Goal: Transaction & Acquisition: Purchase product/service

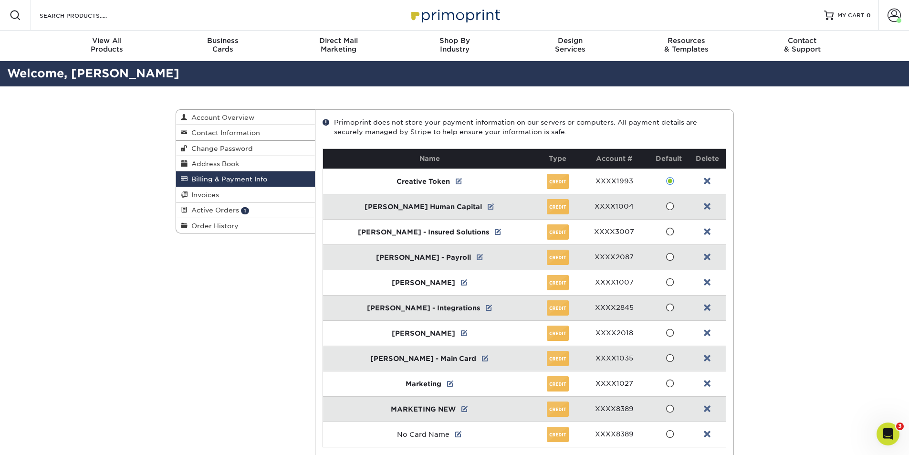
scroll to position [435, 0]
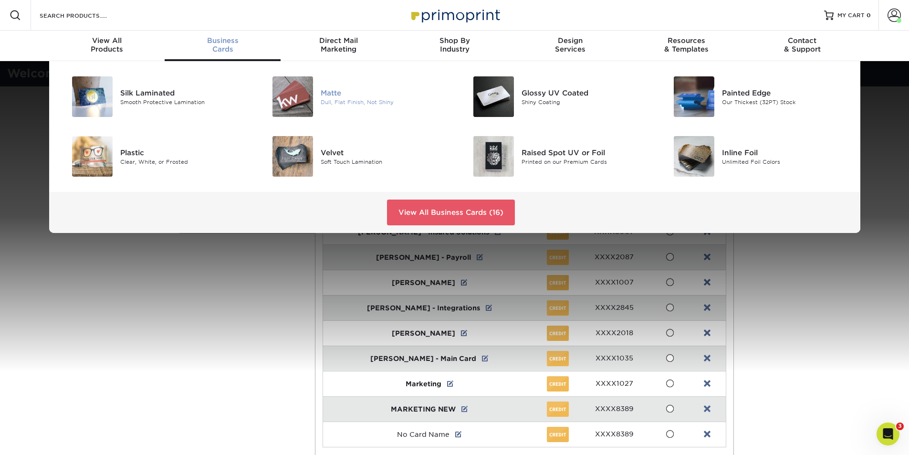
click at [335, 92] on div "Matte" at bounding box center [384, 92] width 126 height 10
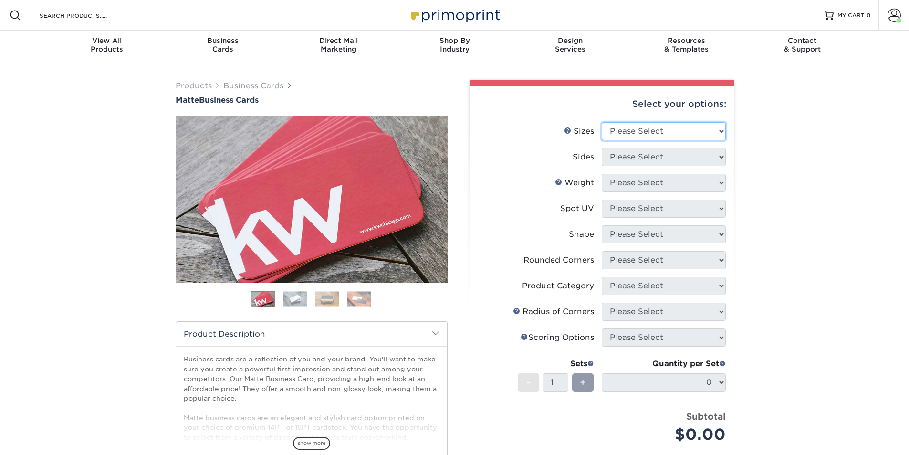
click at [661, 131] on select "Please Select 1.5" x 3.5" - Mini 1.75" x 3.5" - Mini 2" x 2" - Square 2" x 3" -…" at bounding box center [663, 131] width 124 height 18
select select "2.00x3.50"
click at [601, 122] on select "Please Select 1.5" x 3.5" - Mini 1.75" x 3.5" - Mini 2" x 2" - Square 2" x 3" -…" at bounding box center [663, 131] width 124 height 18
click at [645, 158] on select "Please Select Print Both Sides Print Front Only" at bounding box center [663, 157] width 124 height 18
select select "13abbda7-1d64-4f25-8bb2-c179b224825d"
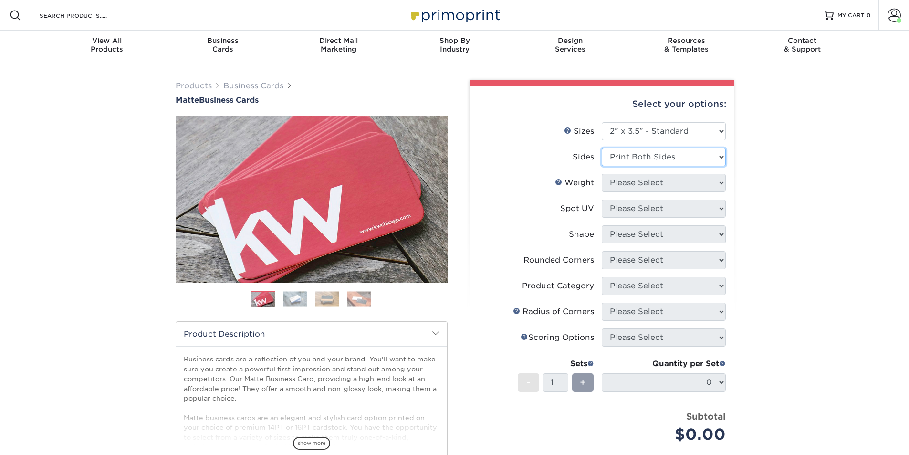
click at [601, 148] on select "Please Select Print Both Sides Print Front Only" at bounding box center [663, 157] width 124 height 18
click at [649, 186] on select "Please Select 16PT 14PT" at bounding box center [663, 183] width 124 height 18
select select "16PT"
click at [601, 174] on select "Please Select 16PT 14PT" at bounding box center [663, 183] width 124 height 18
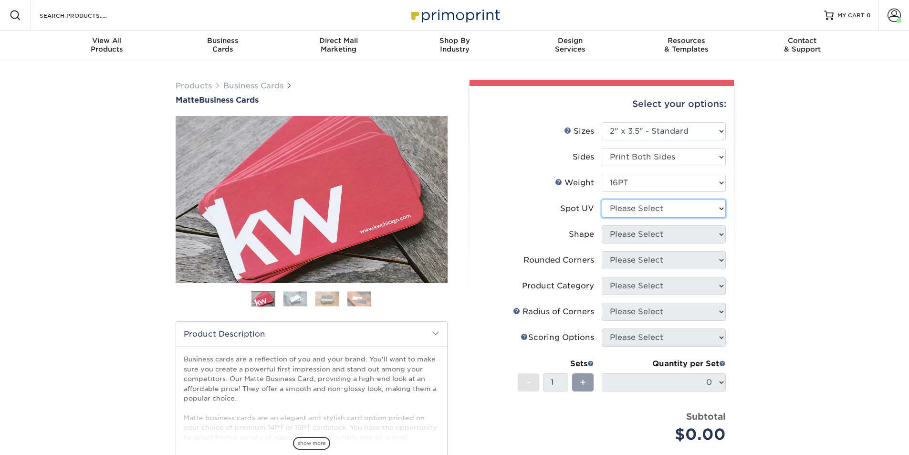
click at [652, 211] on select "Please Select No Spot UV Front and Back (Both Sides) Front Only Back Only" at bounding box center [663, 208] width 124 height 18
click at [601, 199] on select "Please Select No Spot UV Front and Back (Both Sides) Front Only Back Only" at bounding box center [663, 208] width 124 height 18
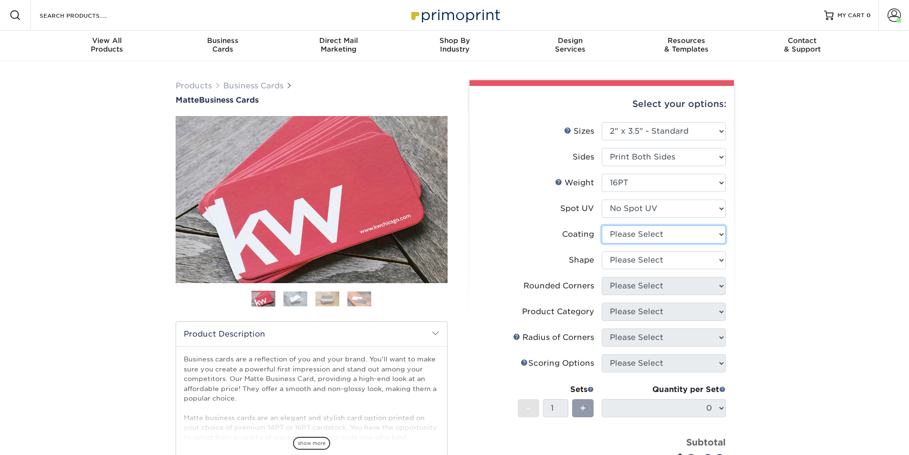
click at [650, 233] on select at bounding box center [663, 234] width 124 height 18
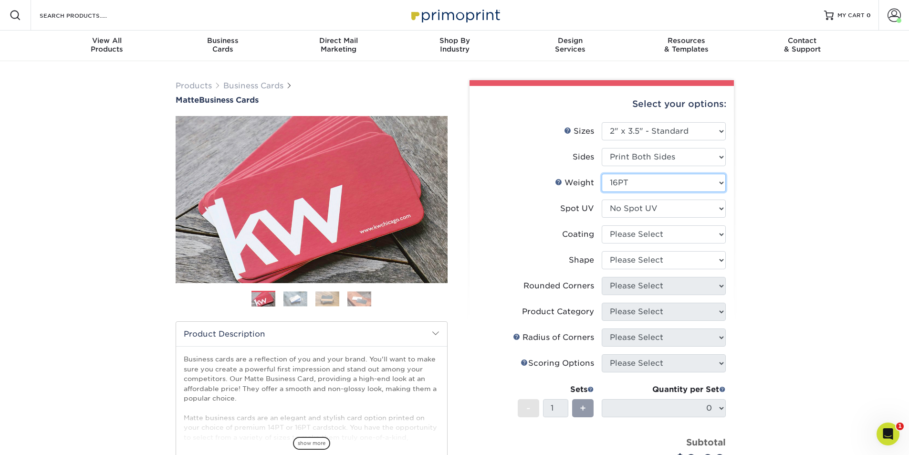
click at [681, 183] on select "Please Select 16PT 14PT" at bounding box center [663, 183] width 124 height 18
click at [682, 203] on select "Please Select No Spot UV Front and Back (Both Sides) Front Only Back Only" at bounding box center [663, 208] width 124 height 18
select select "0"
click at [601, 199] on select "Please Select No Spot UV Front and Back (Both Sides) Front Only Back Only" at bounding box center [663, 208] width 124 height 18
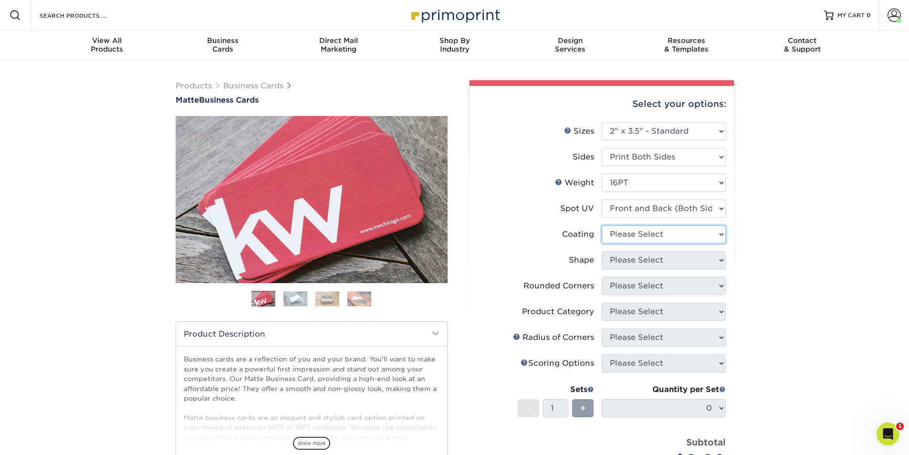
click at [673, 236] on select at bounding box center [663, 234] width 124 height 18
select select "121bb7b5-3b4d-429f-bd8d-bbf80e953313"
click at [601, 225] on select at bounding box center [663, 234] width 124 height 18
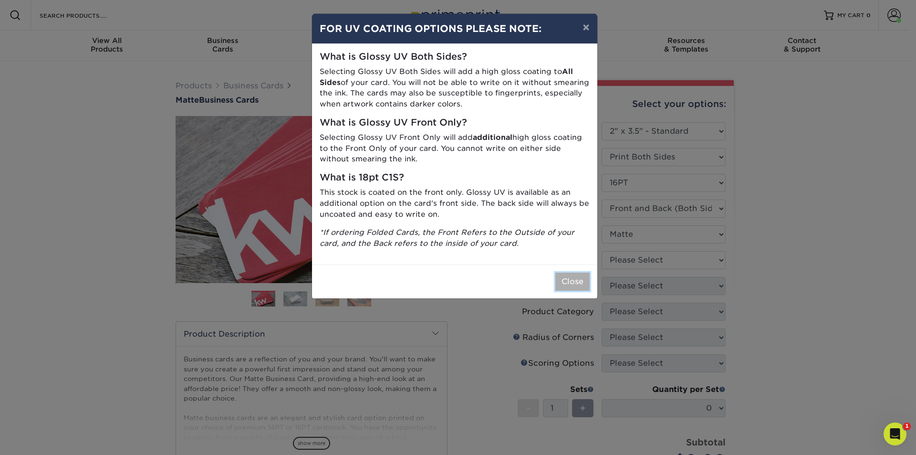
click at [577, 282] on button "Close" at bounding box center [572, 281] width 34 height 18
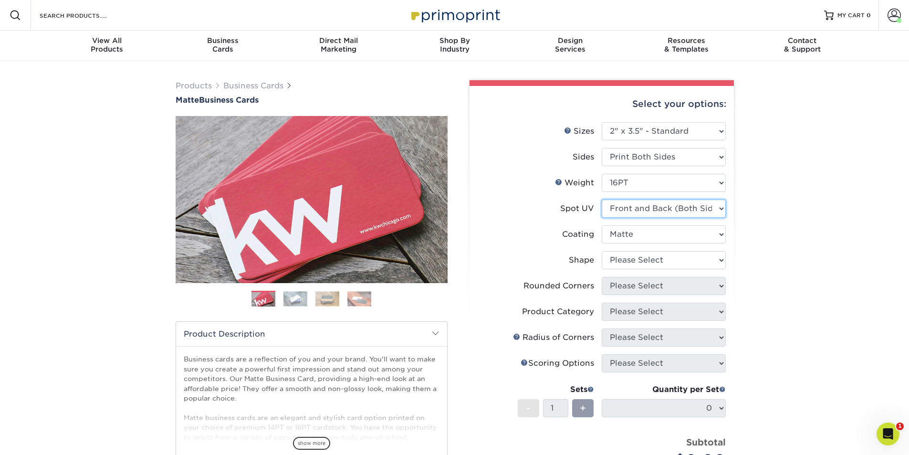
click at [667, 212] on select "Please Select No Spot UV Front and Back (Both Sides) Front Only Back Only" at bounding box center [663, 208] width 124 height 18
select select "3"
click at [601, 199] on select "Please Select No Spot UV Front and Back (Both Sides) Front Only Back Only" at bounding box center [663, 208] width 124 height 18
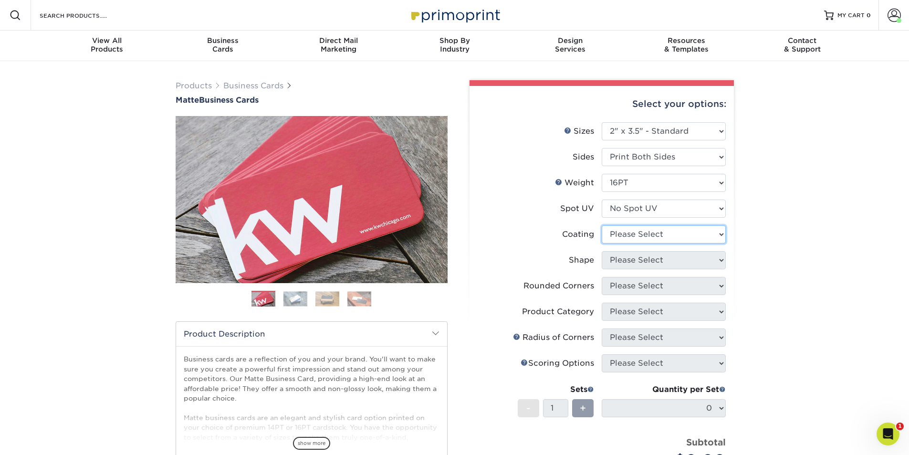
click at [663, 233] on select at bounding box center [663, 234] width 124 height 18
select select "121bb7b5-3b4d-429f-bd8d-bbf80e953313"
click at [601, 225] on select at bounding box center [663, 234] width 124 height 18
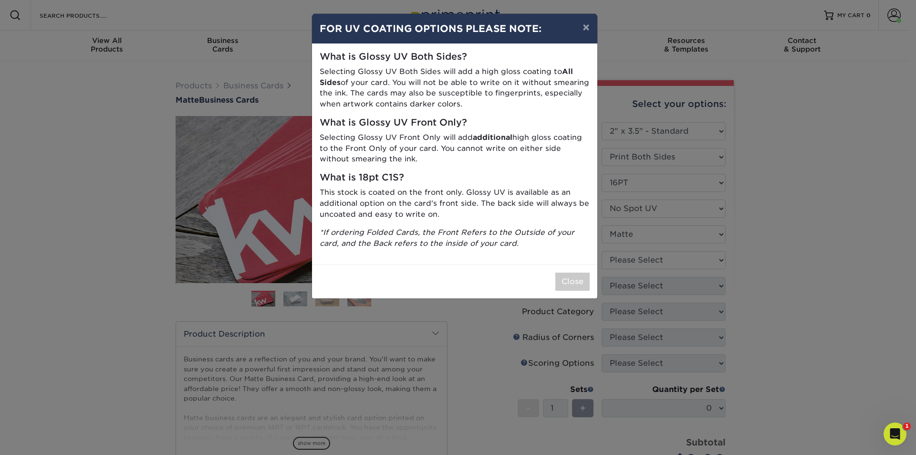
click at [654, 260] on div "× FOR UV COATING OPTIONS PLEASE NOTE: What is Glossy UV Both Sides? Selecting G…" at bounding box center [458, 227] width 916 height 455
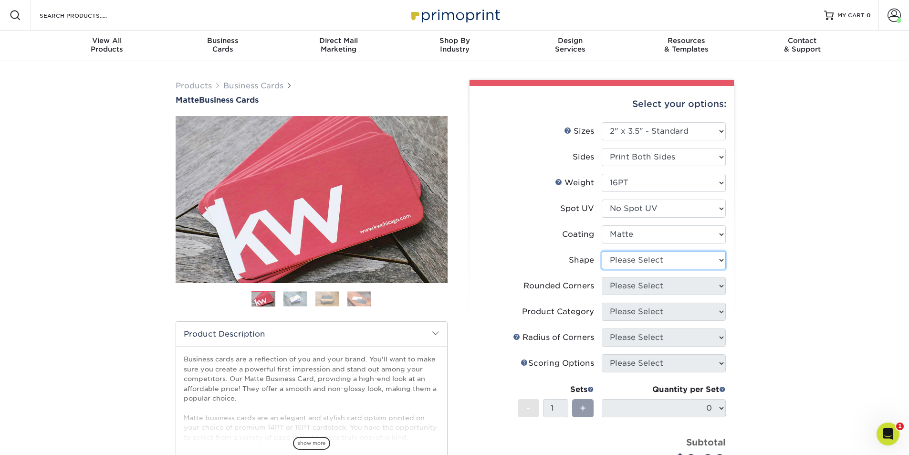
click at [654, 260] on select "Please Select Standard Oval" at bounding box center [663, 260] width 124 height 18
select select "standard"
click at [601, 251] on select "Please Select Standard Oval" at bounding box center [663, 260] width 124 height 18
click at [653, 287] on select "Please Select Yes - Round 2 Corners Yes - Round 4 Corners No" at bounding box center [663, 286] width 124 height 18
select select "7672df9e-0e0a-464d-8e1f-920c575e4da3"
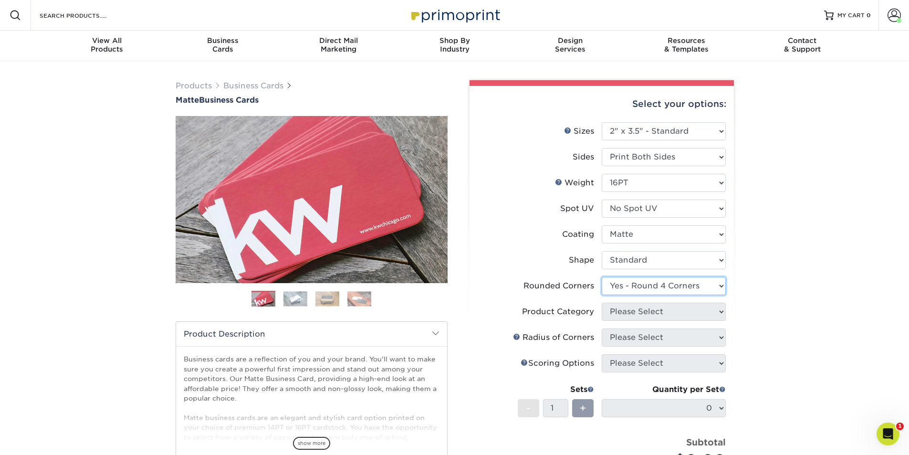
click at [601, 277] on select "Please Select Yes - Round 2 Corners Yes - Round 4 Corners No" at bounding box center [663, 286] width 124 height 18
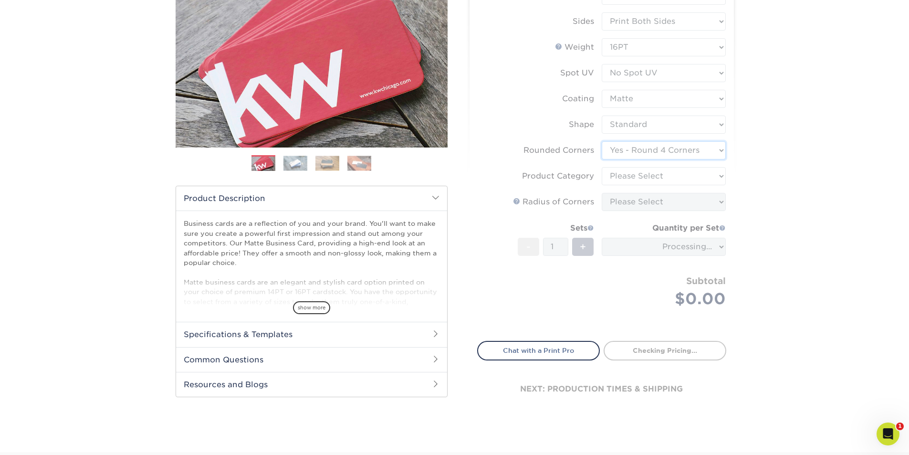
scroll to position [143, 0]
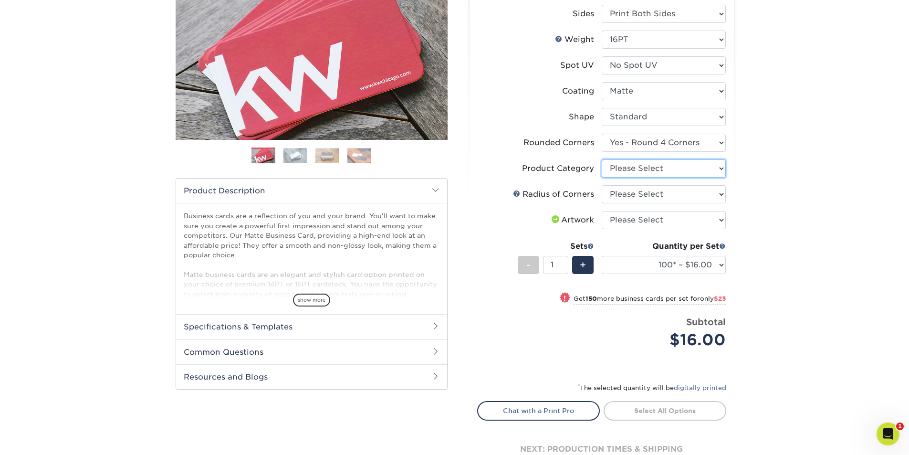
click at [642, 163] on select "Please Select Business Cards" at bounding box center [663, 168] width 124 height 18
select select "3b5148f1-0588-4f88-a218-97bcfdce65c1"
click at [601, 159] on select "Please Select Business Cards" at bounding box center [663, 168] width 124 height 18
click at [637, 197] on select "Please Select Rounded 1/8" Rounded 1/4"" at bounding box center [663, 194] width 124 height 18
select select "479fbfe7-6a0c-4895-8c9a-81739b7486c9"
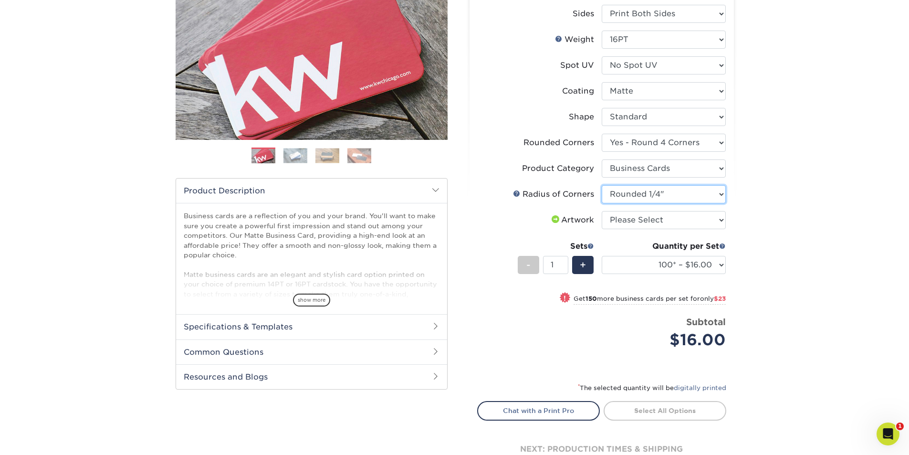
click at [601, 185] on select "Please Select Rounded 1/8" Rounded 1/4"" at bounding box center [663, 194] width 124 height 18
click at [642, 226] on select "Please Select I will upload files I need a design - $100" at bounding box center [663, 220] width 124 height 18
select select "upload"
click at [601, 211] on select "Please Select I will upload files I need a design - $100" at bounding box center [663, 220] width 124 height 18
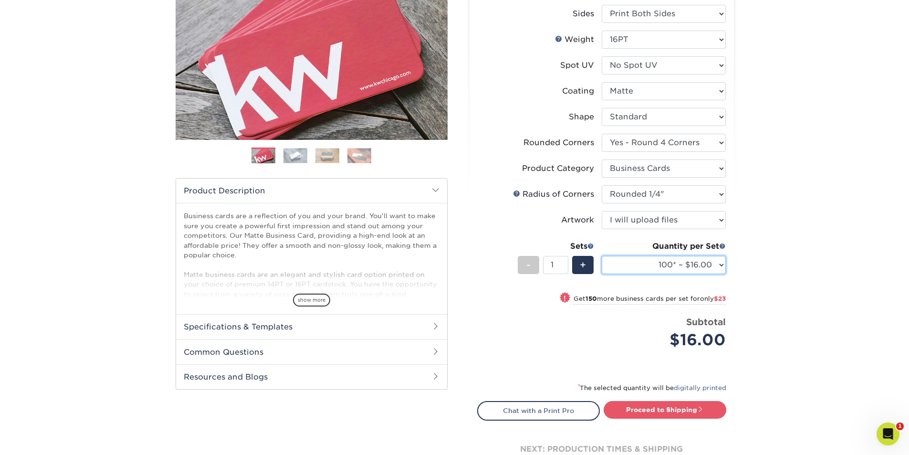
click at [661, 270] on select "100* – $16.00 250* – $39.00 500 – $77.00 1000 – $94.00 2500 – $173.00 5000 – $2…" at bounding box center [663, 265] width 124 height 18
click at [688, 409] on link "Proceed to Shipping" at bounding box center [664, 409] width 123 height 17
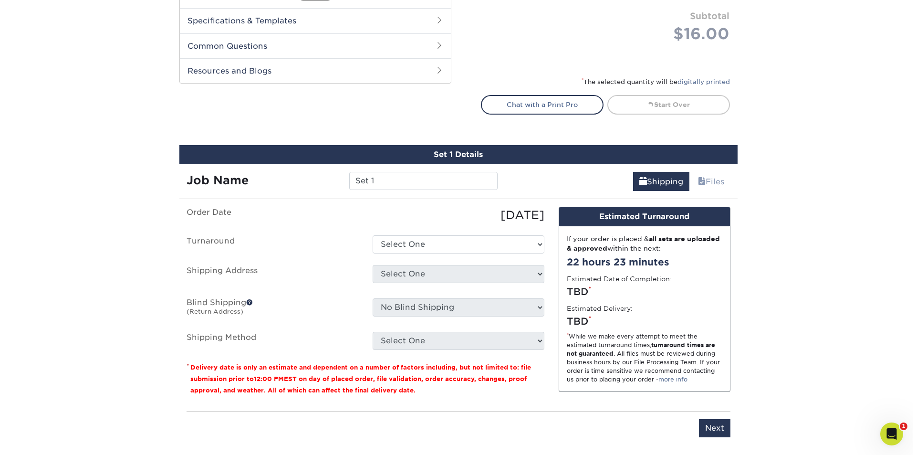
scroll to position [570, 0]
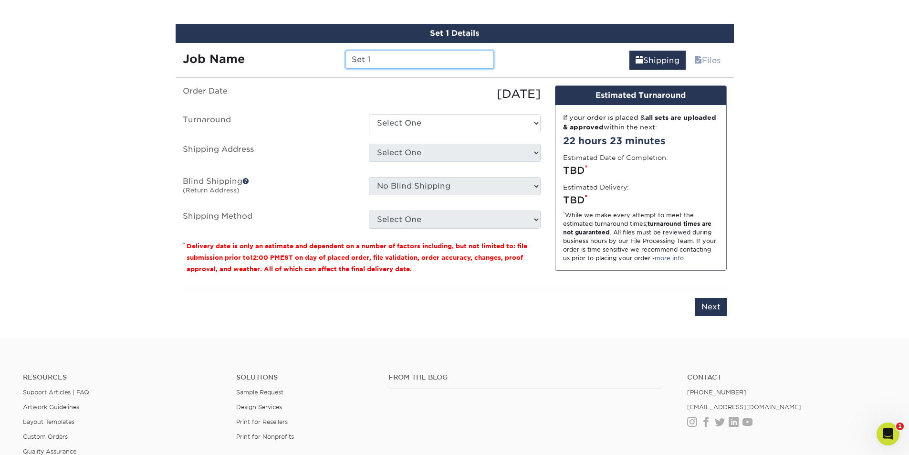
click at [392, 62] on input "Set 1" at bounding box center [419, 60] width 148 height 18
click at [395, 53] on input "Set 1" at bounding box center [419, 60] width 148 height 18
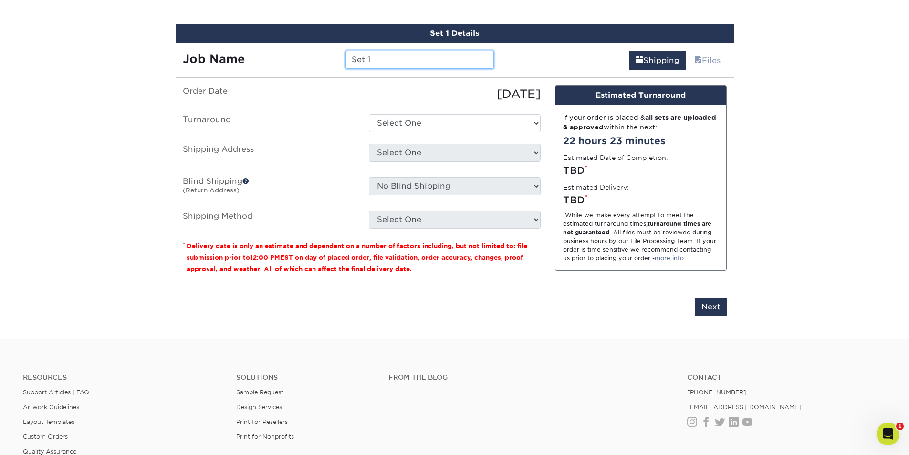
click at [395, 53] on input "Set 1" at bounding box center [419, 60] width 148 height 18
paste input "VES: Sami Mian Business Cards"
type input "VES: Sami Mian Business Cards"
click at [432, 124] on select "Select One 2-4 Business Days 2 Day Next Business Day" at bounding box center [455, 123] width 172 height 18
select select "e46496d5-6793-4f91-b33b-72997750b8f1"
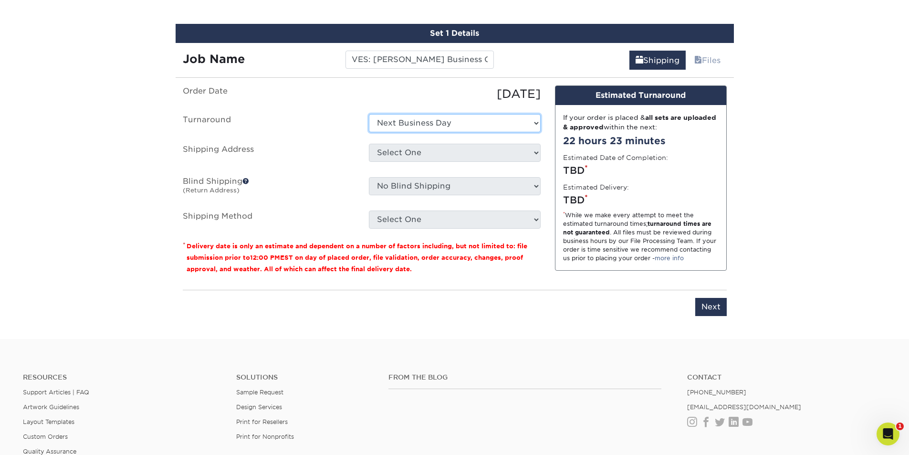
click at [369, 114] on select "Select One 2-4 Business Days 2 Day Next Business Day" at bounding box center [455, 123] width 172 height 18
click at [420, 157] on select "Select One ABS Kris King AccessPoint Office AGA Alex Wardlaw AGA Amanda Combs A…" at bounding box center [455, 153] width 172 height 18
select select "newaddress"
click at [369, 144] on select "Select One ABS Kris King AccessPoint Office AGA Alex Wardlaw AGA Amanda Combs A…" at bounding box center [455, 153] width 172 height 18
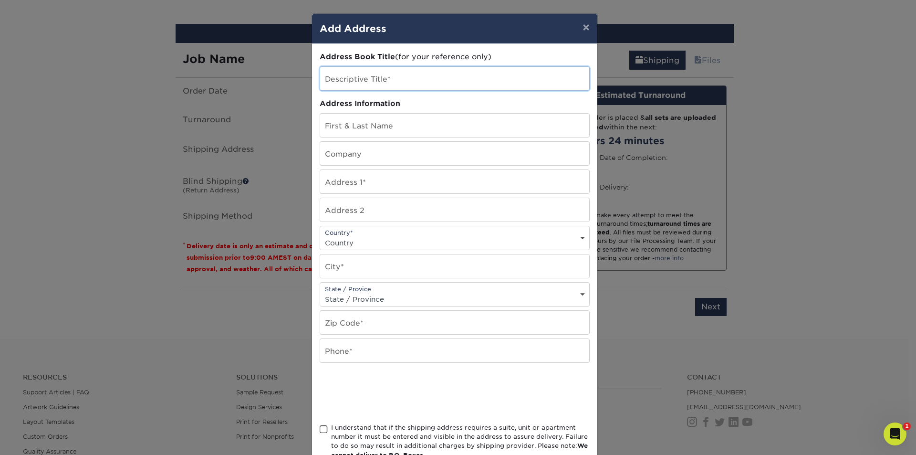
click at [364, 85] on input "text" at bounding box center [454, 78] width 269 height 23
paste input "VES: Sami Mian Business Cards"
type input "VES: Sami Mian Business Cards"
click at [354, 118] on input "text" at bounding box center [454, 125] width 269 height 23
paste input "VES: Sami Mian Business Cards"
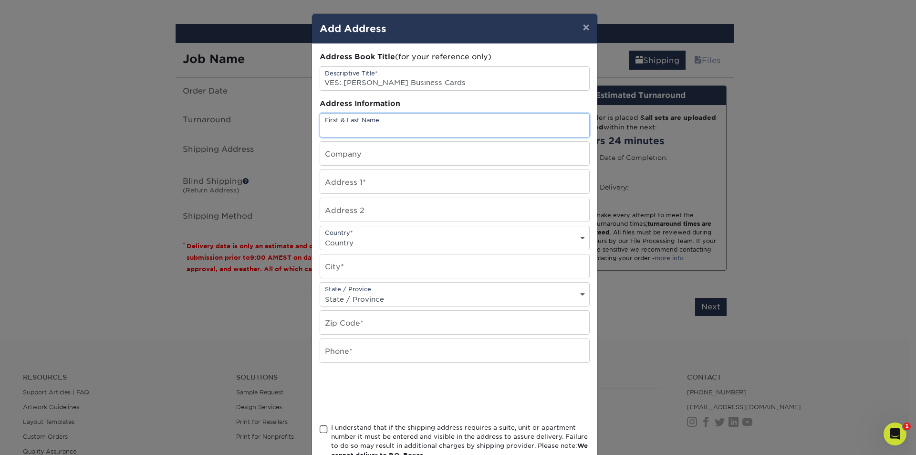
type input "VES: Sami Mian Business Cards"
drag, startPoint x: 340, startPoint y: 128, endPoint x: 305, endPoint y: 126, distance: 34.9
click at [305, 126] on div "× Add Address Address Book Title (for your reference only) Descriptive Title* V…" at bounding box center [458, 227] width 916 height 455
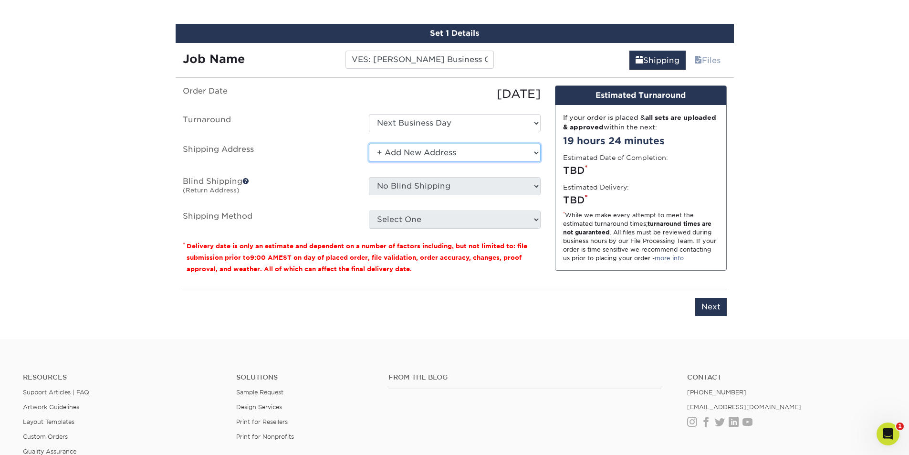
click at [412, 154] on select "Select One ABS Kris King AccessPoint Office AGA Alex Wardlaw AGA Amanda Combs A…" at bounding box center [455, 153] width 172 height 18
click at [369, 144] on select "Select One ABS Kris King AccessPoint Office AGA Alex Wardlaw AGA Amanda Combs A…" at bounding box center [455, 153] width 172 height 18
click at [408, 159] on select "Select One ABS Kris King AccessPoint Office AGA Alex Wardlaw AGA Amanda Combs A…" at bounding box center [455, 153] width 172 height 18
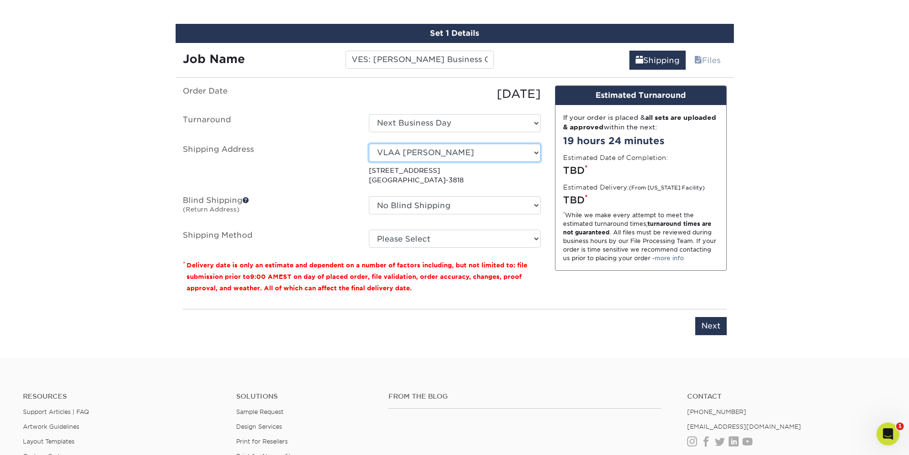
click at [410, 151] on select "Select One ABS Kris King AccessPoint Office AGA Alex Wardlaw AGA Amanda Combs A…" at bounding box center [455, 153] width 172 height 18
select select "newaddress"
click at [369, 144] on select "Select One ABS Kris King AccessPoint Office AGA Alex Wardlaw AGA Amanda Combs A…" at bounding box center [455, 153] width 172 height 18
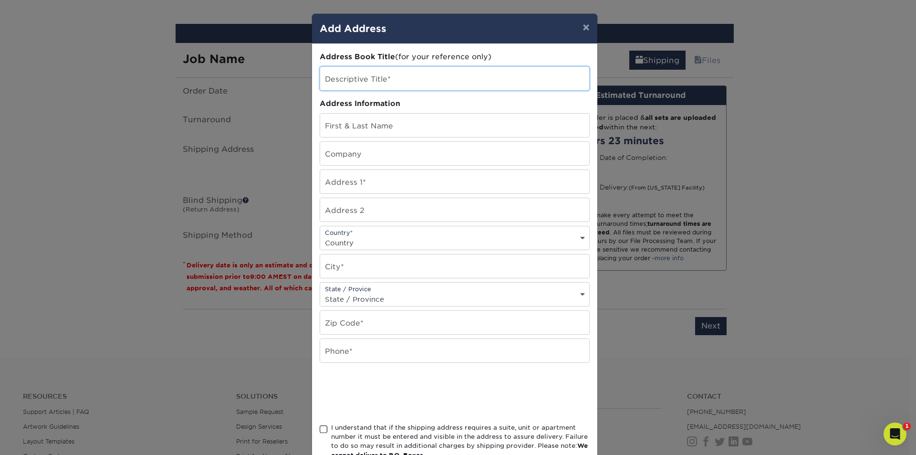
click at [347, 88] on input "text" at bounding box center [454, 78] width 269 height 23
paste input "VES: Sami Mian Business Cards"
drag, startPoint x: 339, startPoint y: 84, endPoint x: 311, endPoint y: 77, distance: 28.0
click at [312, 77] on div "Address Book Title (for your reference only) Descriptive Title* VES: Sami Mian …" at bounding box center [454, 257] width 285 height 427
drag, startPoint x: 439, startPoint y: 82, endPoint x: 382, endPoint y: 91, distance: 58.3
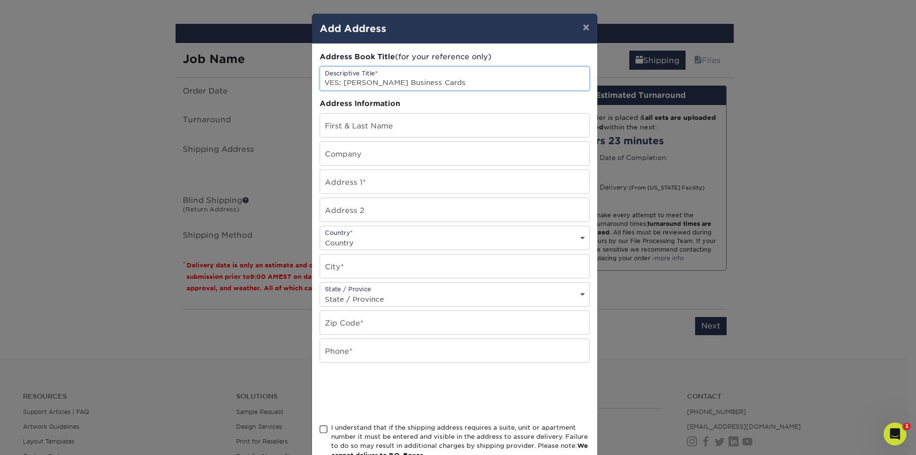
click at [381, 81] on input "VES: Sami Mian Business Cards" at bounding box center [454, 78] width 269 height 23
type input "VES: Sami Mian"
click at [362, 131] on input "text" at bounding box center [454, 125] width 269 height 23
paste input "VES: Sami Mian Business Cards"
drag, startPoint x: 340, startPoint y: 128, endPoint x: 308, endPoint y: 128, distance: 31.5
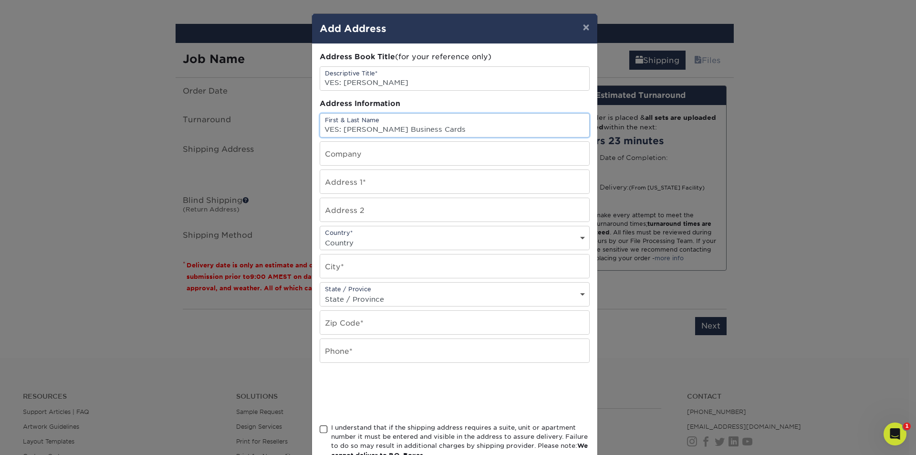
click at [312, 128] on div "Address Book Title (for your reference only) Descriptive Title* VES: Sami Mian …" at bounding box center [454, 257] width 285 height 427
drag, startPoint x: 429, startPoint y: 131, endPoint x: 360, endPoint y: 126, distance: 68.8
click at [360, 126] on input "[PERSON_NAME] Business Cards" at bounding box center [454, 125] width 269 height 23
type input "[PERSON_NAME]"
click at [344, 156] on input "text" at bounding box center [454, 153] width 269 height 23
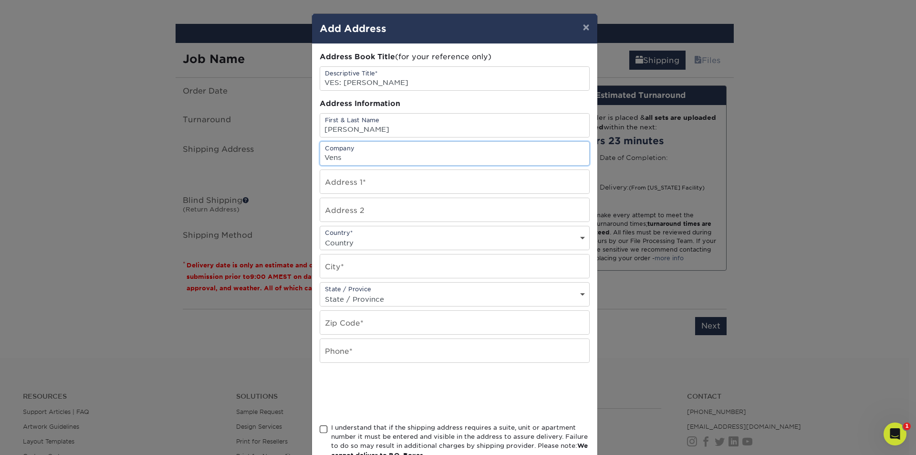
type input "VENSURE"
drag, startPoint x: 370, startPoint y: 186, endPoint x: 360, endPoint y: 183, distance: 10.3
click at [370, 186] on input "text" at bounding box center [454, 181] width 269 height 23
click at [343, 177] on input "text" at bounding box center [454, 181] width 269 height 23
paste input "3799 Las Vegas Boulevard South"
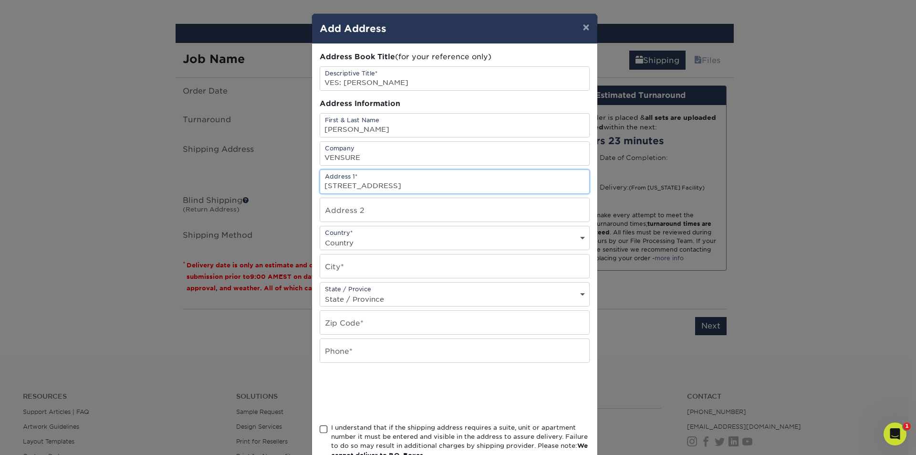
type input "3799 Las Vegas Boulevard South"
drag, startPoint x: 335, startPoint y: 209, endPoint x: 328, endPoint y: 207, distance: 7.4
click at [335, 209] on input "text" at bounding box center [454, 209] width 269 height 23
drag, startPoint x: 329, startPoint y: 217, endPoint x: 318, endPoint y: 214, distance: 11.9
click at [328, 216] on input "text" at bounding box center [454, 209] width 269 height 23
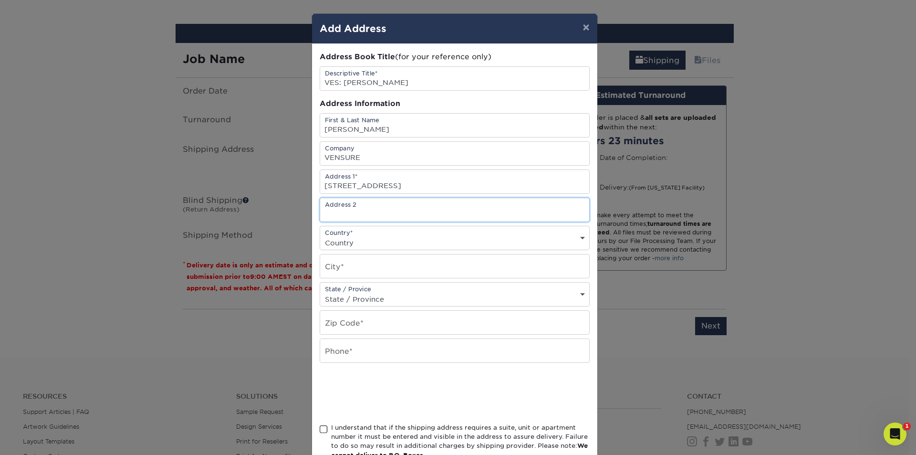
paste input "Vegas - MGM Grand Hotel Lobby"
type input "Vegas - MGM Grand Hotel Lobby"
click at [356, 324] on input "text" at bounding box center [454, 322] width 269 height 23
paste input "89109"
type input "89109"
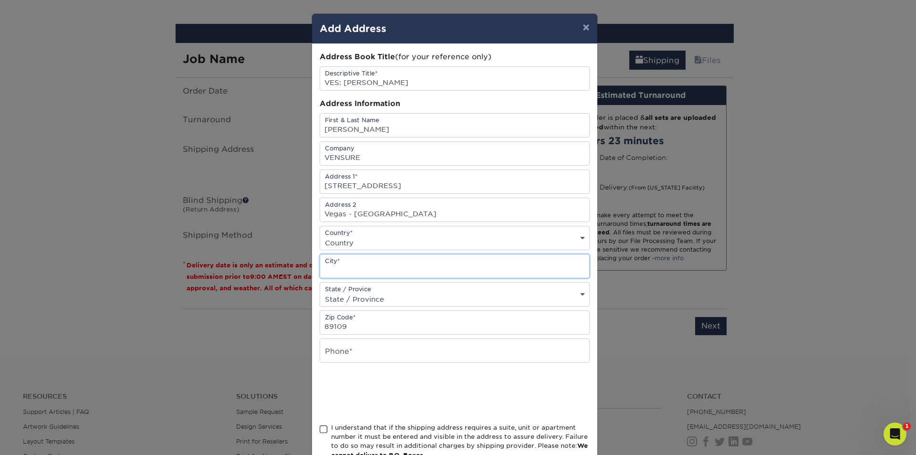
click at [352, 270] on input "text" at bounding box center [454, 265] width 269 height 23
type input "Las Vegas"
click at [348, 300] on select "State / Province Alabama Alaska Arizona Arkansas California Colorado Connecticu…" at bounding box center [454, 299] width 269 height 14
select select "NV"
click at [320, 292] on select "State / Province Alabama Alaska Arizona Arkansas California Colorado Connecticu…" at bounding box center [454, 299] width 269 height 14
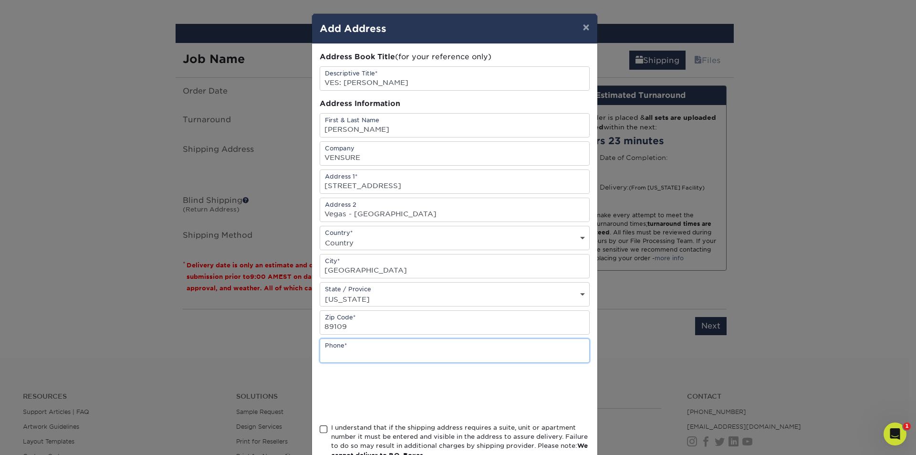
click at [354, 352] on input "text" at bounding box center [454, 350] width 269 height 23
click at [346, 352] on input "text" at bounding box center [454, 350] width 269 height 23
paste input "480.522.8660"
type input "480.522.8660"
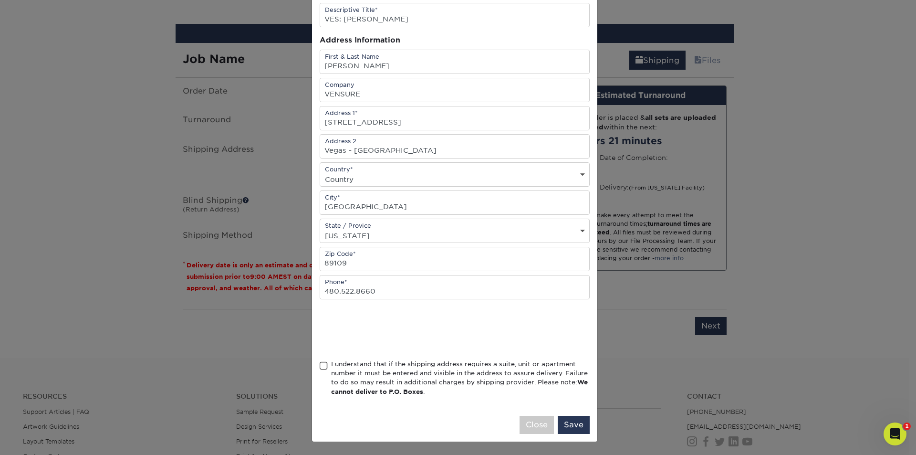
scroll to position [64, 0]
click at [320, 362] on span at bounding box center [324, 365] width 8 height 9
click at [0, 0] on input "I understand that if the shipping address requires a suite, unit or apartment n…" at bounding box center [0, 0] width 0 height 0
click at [570, 427] on button "Save" at bounding box center [574, 424] width 32 height 18
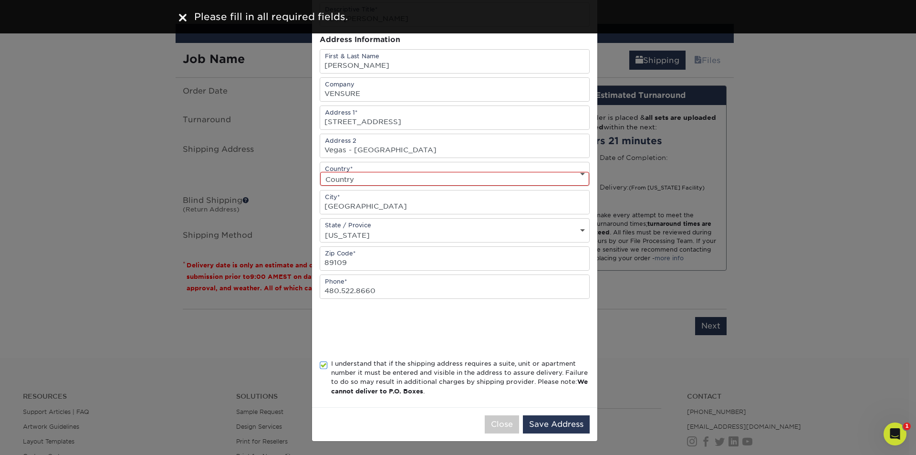
click at [400, 181] on select "Country United States Canada ----------------------------- Afghanistan Albania …" at bounding box center [454, 179] width 269 height 14
select select "US"
click at [320, 172] on select "Country United States Canada ----------------------------- Afghanistan Albania …" at bounding box center [454, 179] width 269 height 14
click at [561, 427] on button "Save Address" at bounding box center [556, 424] width 67 height 18
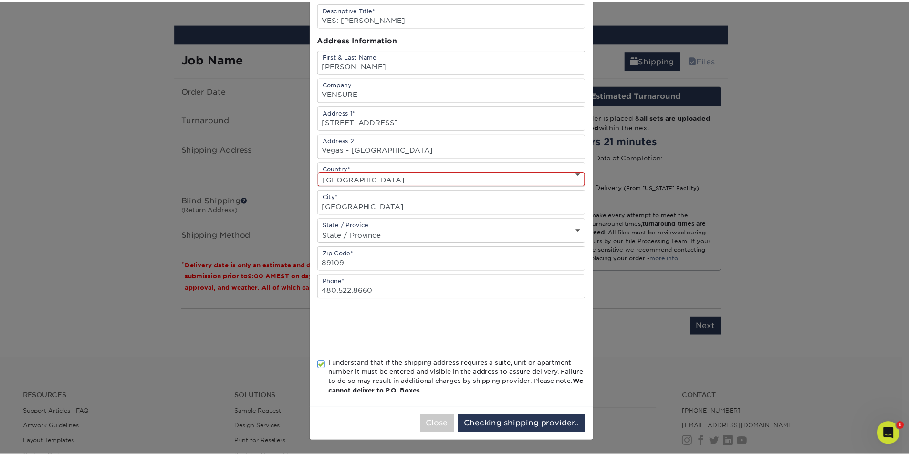
scroll to position [0, 0]
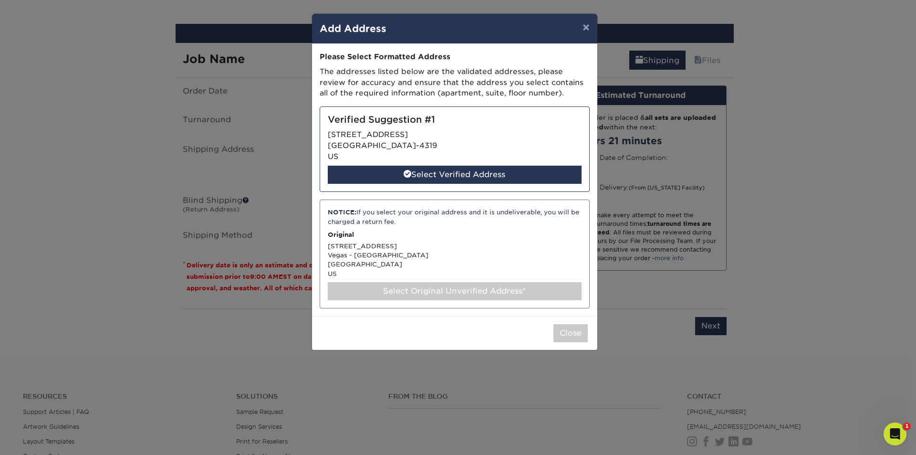
click at [403, 289] on div "Select Original Unverified Address*" at bounding box center [455, 291] width 254 height 18
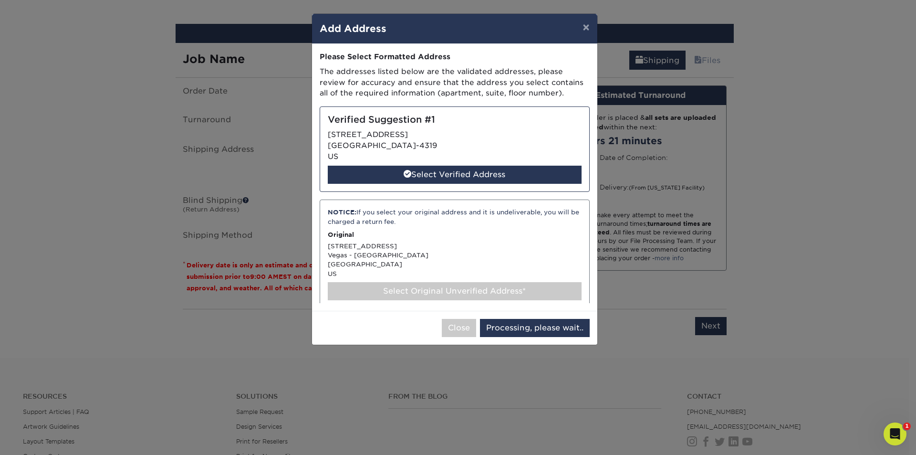
select select "285913"
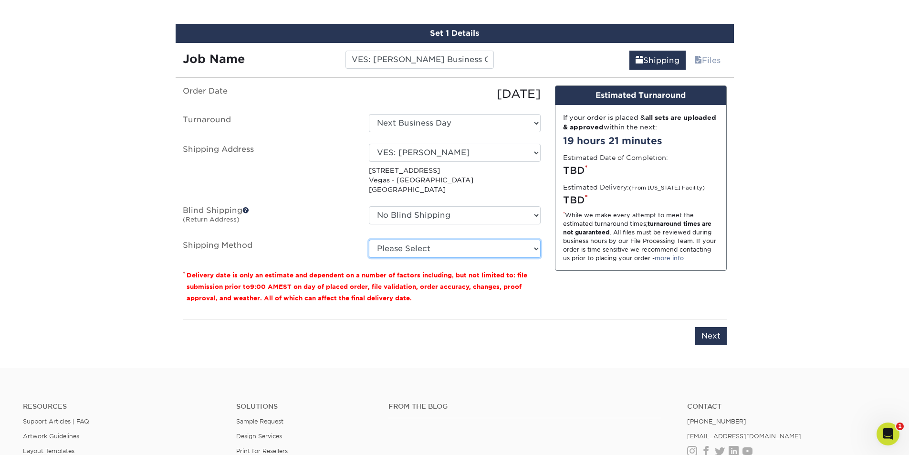
click at [410, 242] on select "Please Select Ground Shipping (+$7.84) 3 Day Shipping Service (+$20.04) 2 Day A…" at bounding box center [455, 248] width 172 height 18
select select "01"
click at [369, 239] on select "Please Select Ground Shipping (+$7.84) 3 Day Shipping Service (+$20.04) 2 Day A…" at bounding box center [455, 248] width 172 height 18
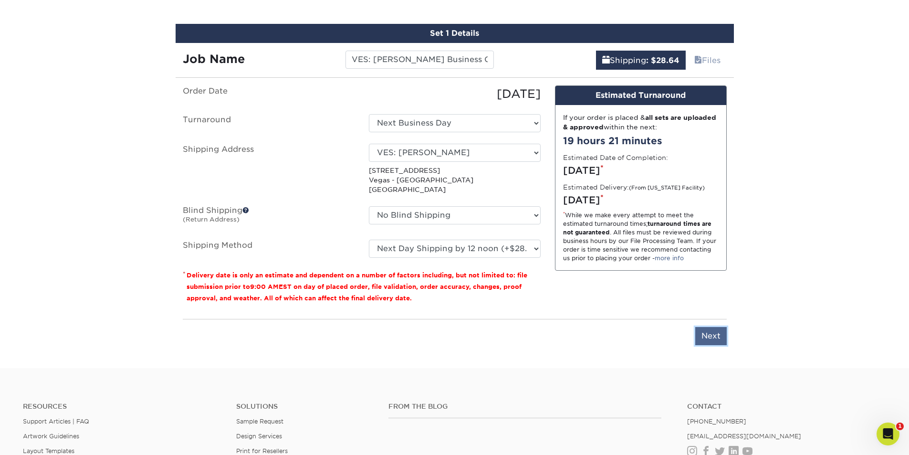
click at [712, 333] on input "Next" at bounding box center [710, 336] width 31 height 18
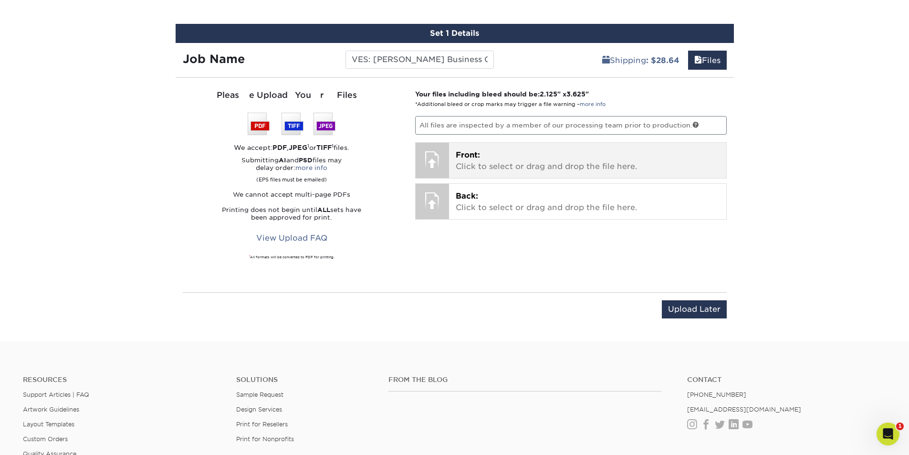
click at [488, 162] on p "Front: Click to select or drag and drop the file here." at bounding box center [588, 160] width 264 height 23
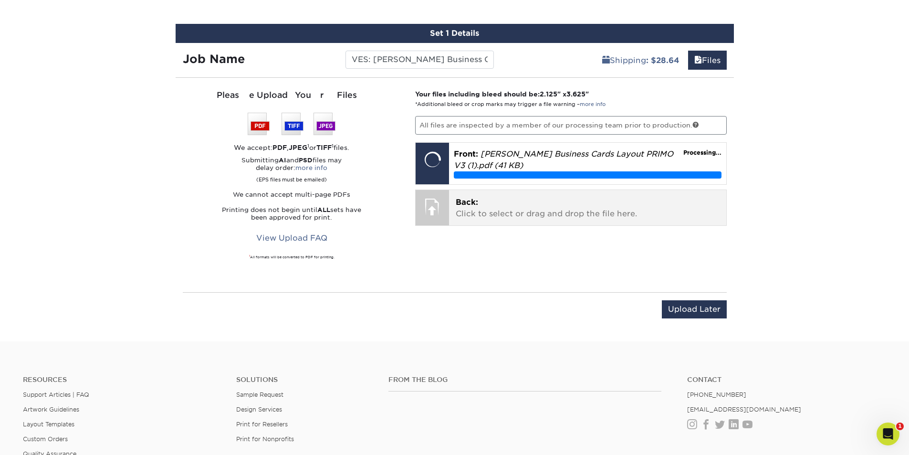
click at [516, 216] on p "Back: Click to select or drag and drop the file here." at bounding box center [588, 208] width 264 height 23
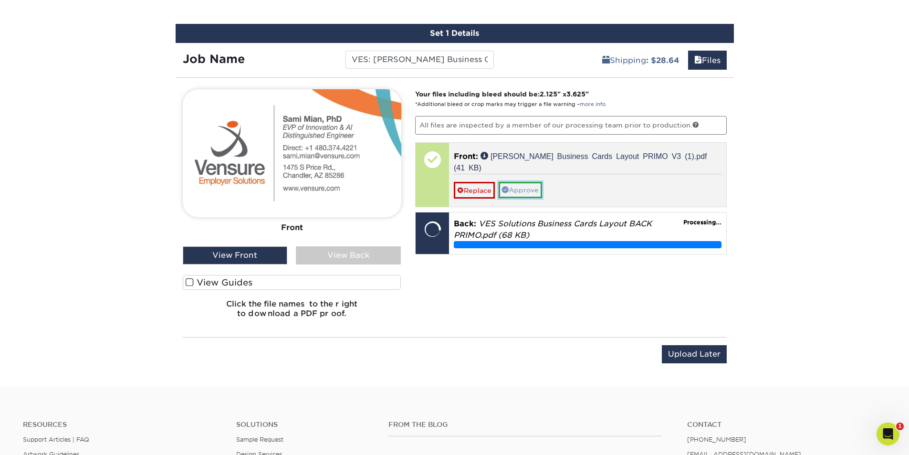
click at [541, 182] on link "Approve" at bounding box center [519, 190] width 43 height 16
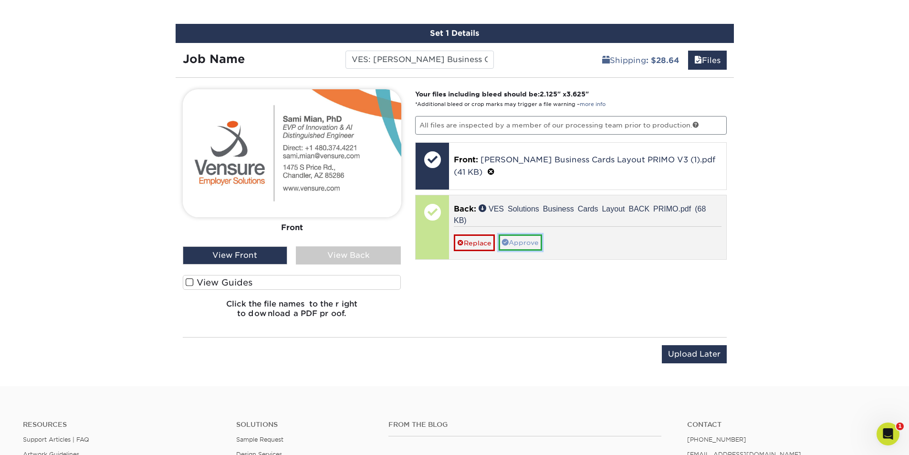
click at [529, 249] on link "Approve" at bounding box center [519, 242] width 43 height 16
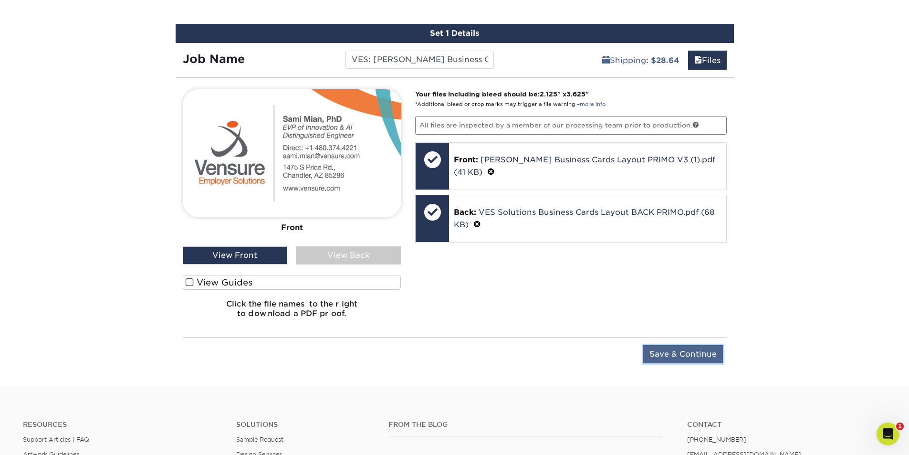
click at [697, 349] on input "Save & Continue" at bounding box center [683, 354] width 80 height 18
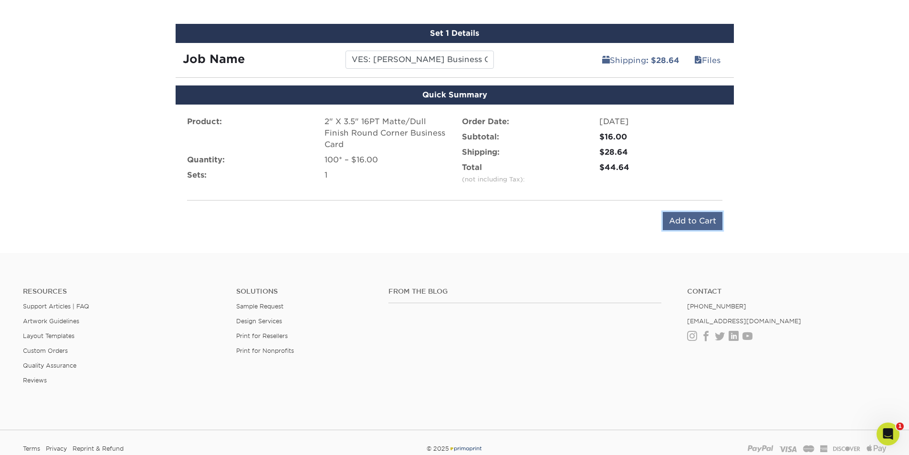
click at [694, 221] on input "Add to Cart" at bounding box center [693, 221] width 60 height 18
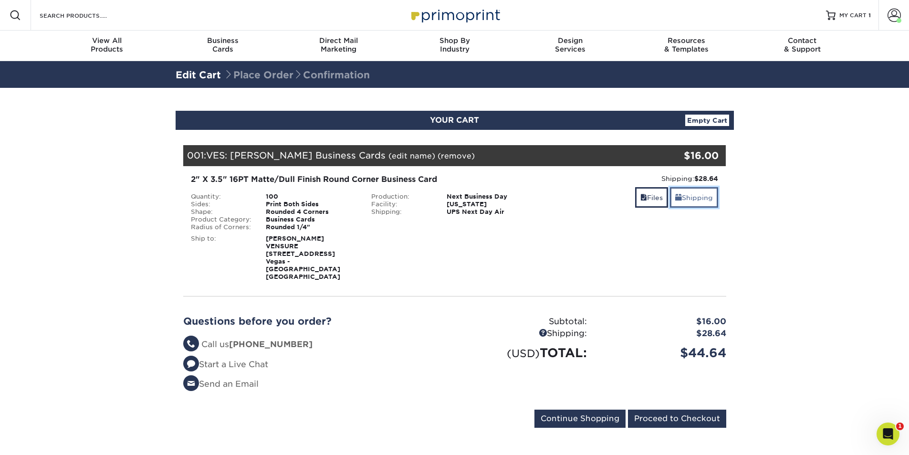
click at [692, 202] on link "Shipping" at bounding box center [694, 197] width 48 height 21
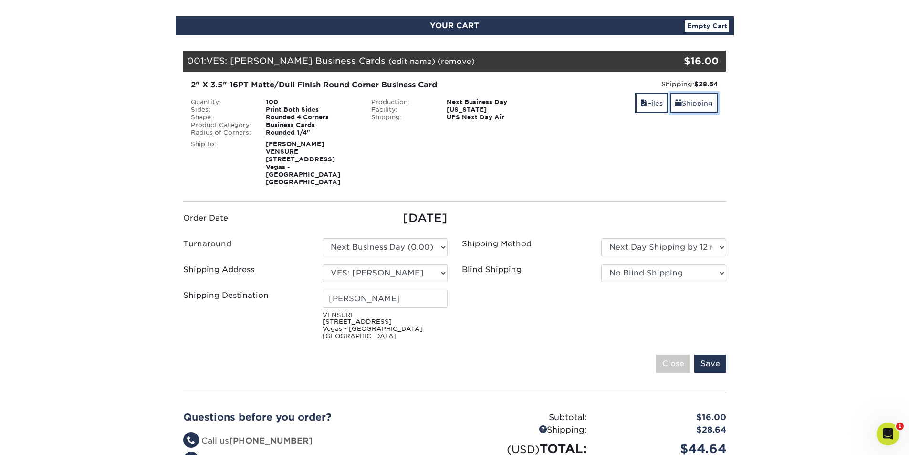
scroll to position [95, 0]
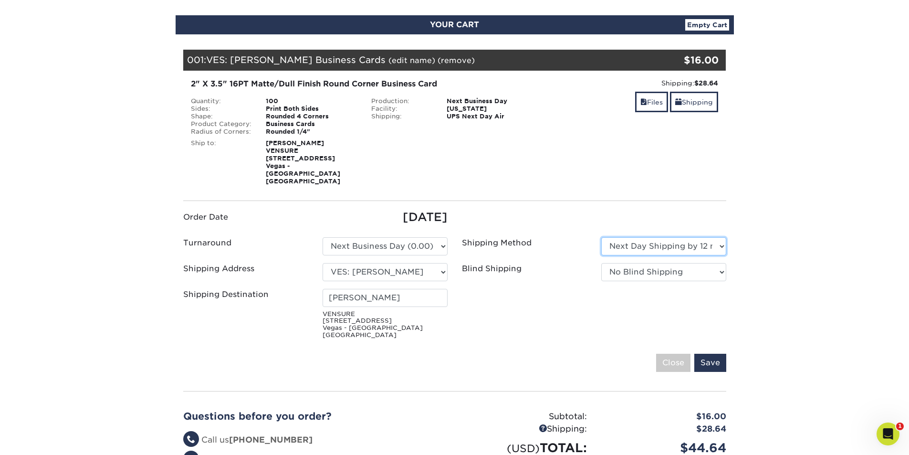
click at [658, 255] on select "Please Select Ground Shipping (+$7.84) 3 Day Shipping Service (+$20.04) 2 Day A…" at bounding box center [663, 246] width 125 height 18
click at [661, 253] on select "Please Select Ground Shipping (+$7.84) 3 Day Shipping Service (+$20.04) 2 Day A…" at bounding box center [663, 246] width 125 height 18
select select "14"
click at [601, 244] on select "Please Select Ground Shipping (+$7.84) 3 Day Shipping Service (+$20.04) 2 Day A…" at bounding box center [663, 246] width 125 height 18
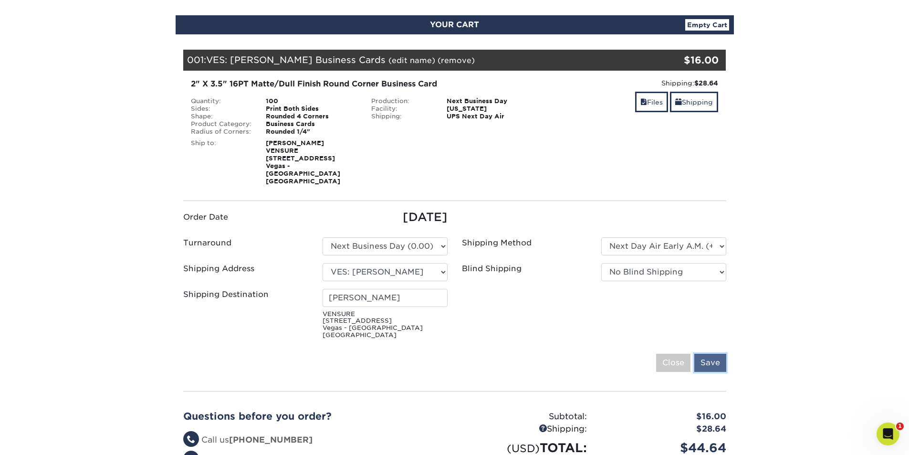
click at [701, 368] on input "Save" at bounding box center [710, 362] width 32 height 18
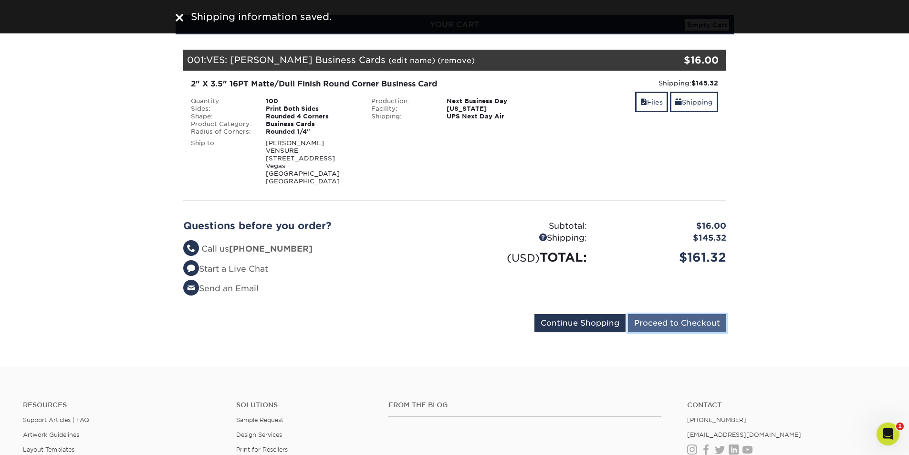
click at [684, 332] on input "Proceed to Checkout" at bounding box center [677, 323] width 98 height 18
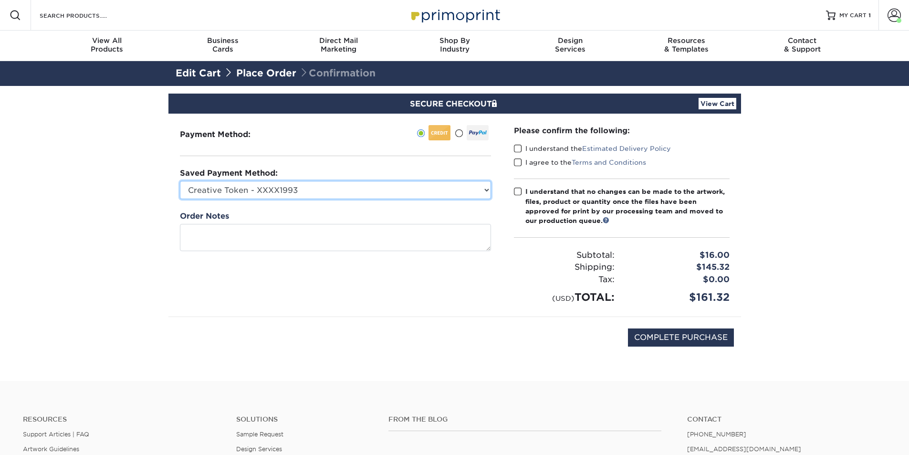
click at [304, 188] on select "Creative Token - XXXX1993 Anthony Falzone Human Capital - XXXX1004 Eric - Insur…" at bounding box center [335, 190] width 311 height 18
select select "75015"
click at [180, 181] on select "Creative Token - XXXX1993 Anthony Falzone Human Capital - XXXX1004 Eric - Insur…" at bounding box center [335, 190] width 311 height 18
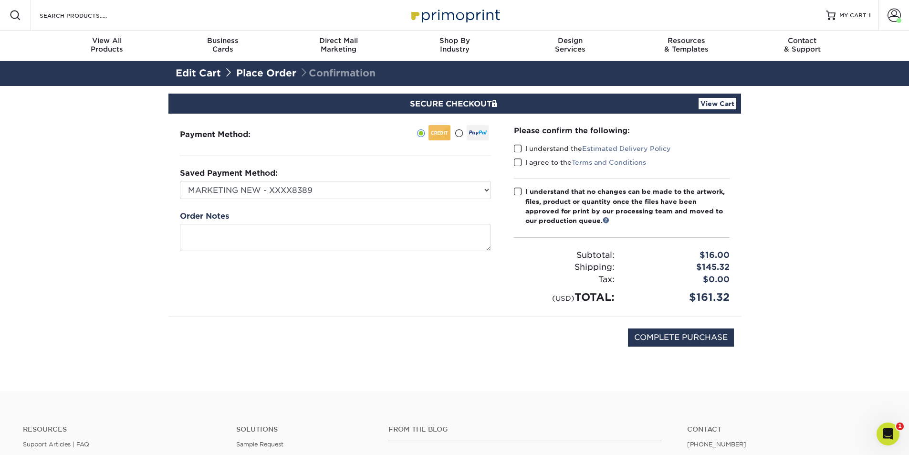
click at [520, 147] on span at bounding box center [518, 148] width 8 height 9
click at [0, 0] on input "I understand the Estimated Delivery Policy" at bounding box center [0, 0] width 0 height 0
click at [521, 161] on span at bounding box center [518, 162] width 8 height 9
click at [0, 0] on input "I agree to the Terms and Conditions" at bounding box center [0, 0] width 0 height 0
click at [518, 188] on span at bounding box center [518, 191] width 8 height 9
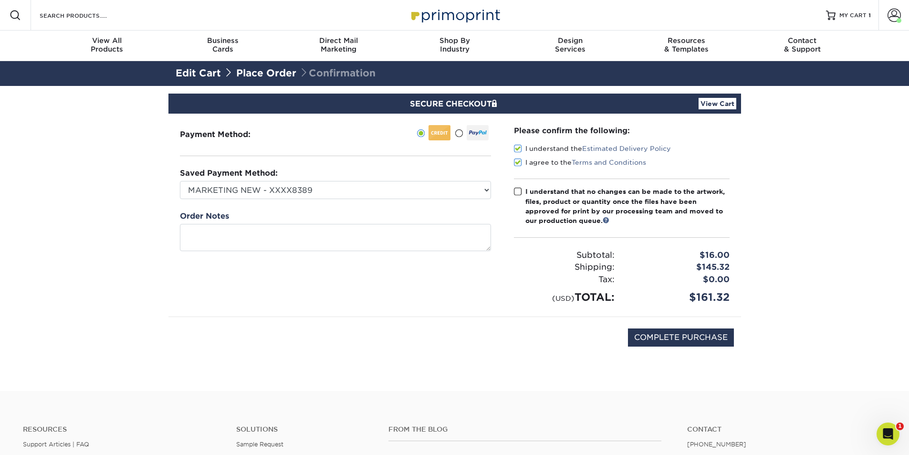
click at [0, 0] on input "I understand that no changes can be made to the artwork, files, product or quan…" at bounding box center [0, 0] width 0 height 0
click at [674, 340] on input "COMPLETE PURCHASE" at bounding box center [681, 337] width 106 height 18
type input "PROCESSING, PLEASE WAIT..."
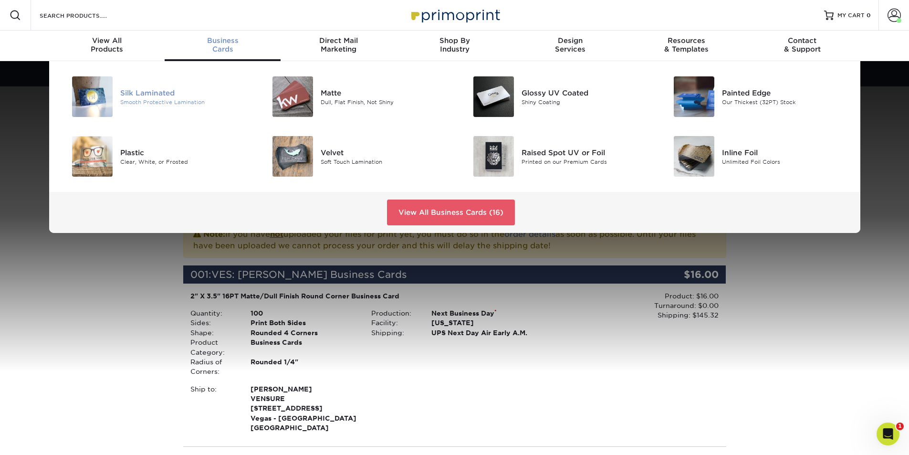
click at [168, 94] on div "Silk Laminated" at bounding box center [183, 92] width 126 height 10
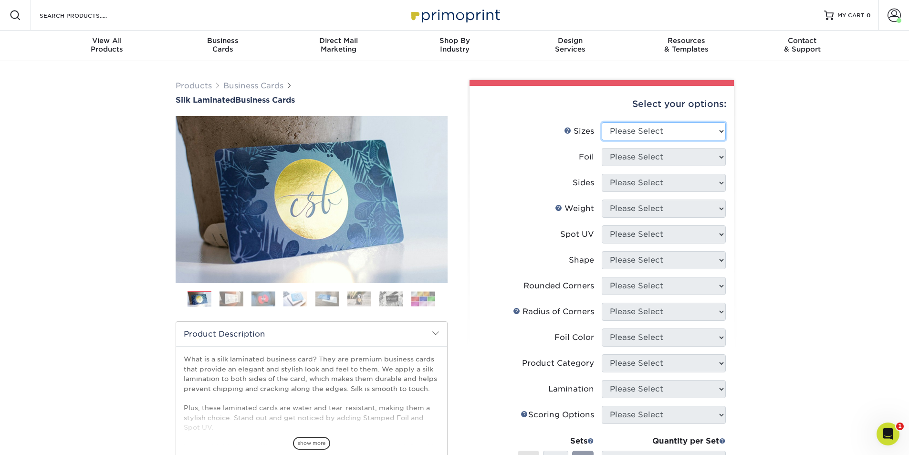
click at [651, 130] on select "Please Select 1.5" x 3.5" - Mini 1.75" x 3.5" - Mini 2" x 2" - Square 2" x 3" -…" at bounding box center [663, 131] width 124 height 18
select select "2.00x3.50"
click at [601, 122] on select "Please Select 1.5" x 3.5" - Mini 1.75" x 3.5" - Mini 2" x 2" - Square 2" x 3" -…" at bounding box center [663, 131] width 124 height 18
click at [650, 156] on select "Please Select Yes No" at bounding box center [663, 157] width 124 height 18
select select "0"
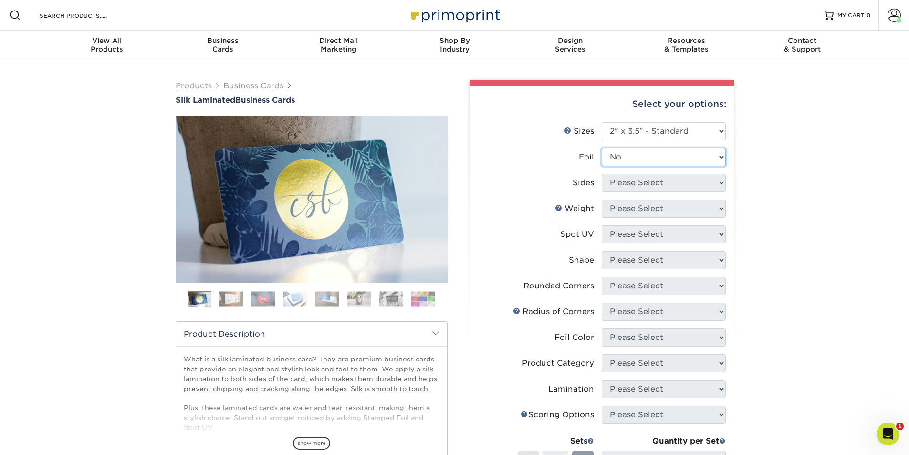
click at [601, 148] on select "Please Select Yes No" at bounding box center [663, 157] width 124 height 18
click at [650, 187] on select "Please Select Print Both Sides Print Front Only" at bounding box center [663, 183] width 124 height 18
select select "13abbda7-1d64-4f25-8bb2-c179b224825d"
click at [601, 174] on select "Please Select Print Both Sides Print Front Only" at bounding box center [663, 183] width 124 height 18
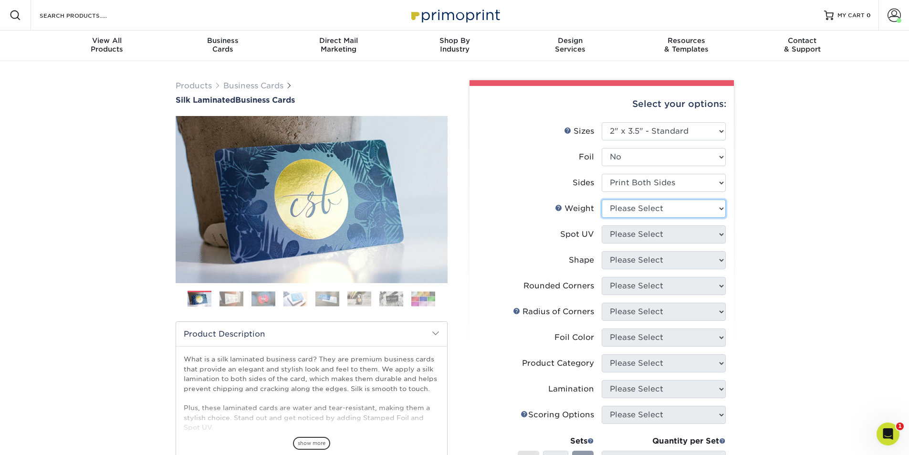
click at [650, 208] on select "Please Select 16PT" at bounding box center [663, 208] width 124 height 18
select select "16PT"
click at [601, 199] on select "Please Select 16PT" at bounding box center [663, 208] width 124 height 18
click at [645, 236] on select "Please Select No Spot UV Front and Back (Both Sides) Front Only Back Only" at bounding box center [663, 234] width 124 height 18
select select "3"
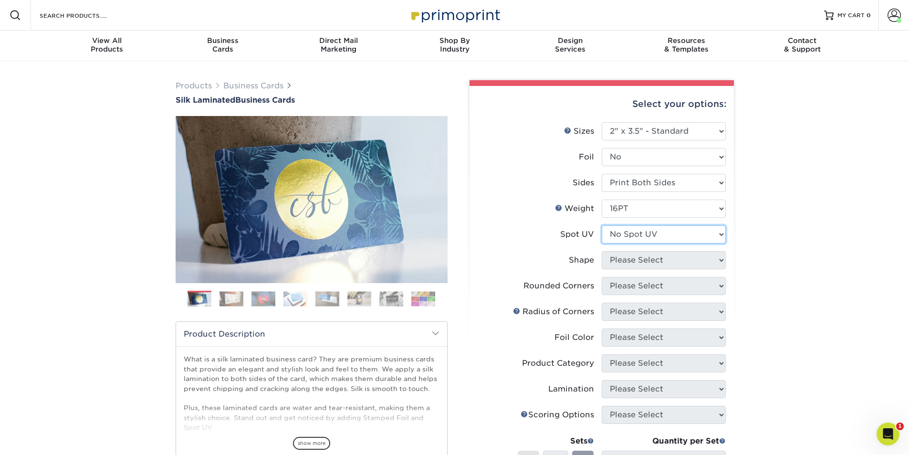
click at [601, 225] on select "Please Select No Spot UV Front and Back (Both Sides) Front Only Back Only" at bounding box center [663, 234] width 124 height 18
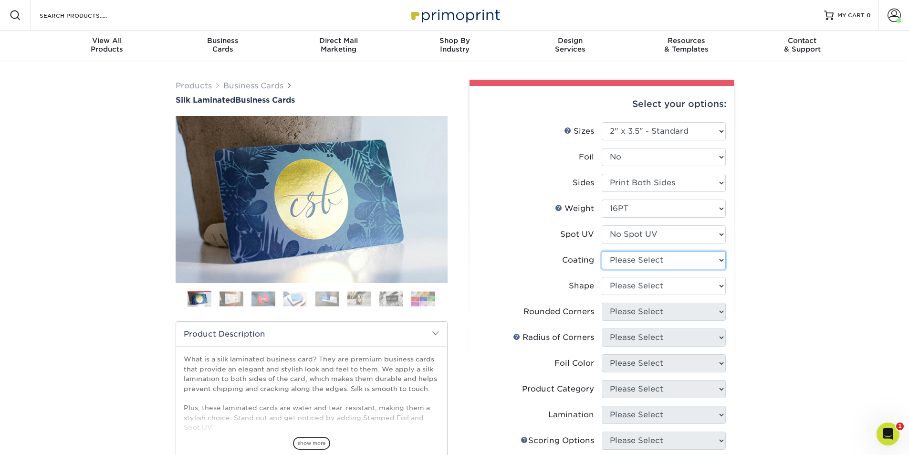
click at [649, 261] on select at bounding box center [663, 260] width 124 height 18
select select "3e7618de-abca-4bda-9f97-8b9129e913d8"
click at [601, 251] on select at bounding box center [663, 260] width 124 height 18
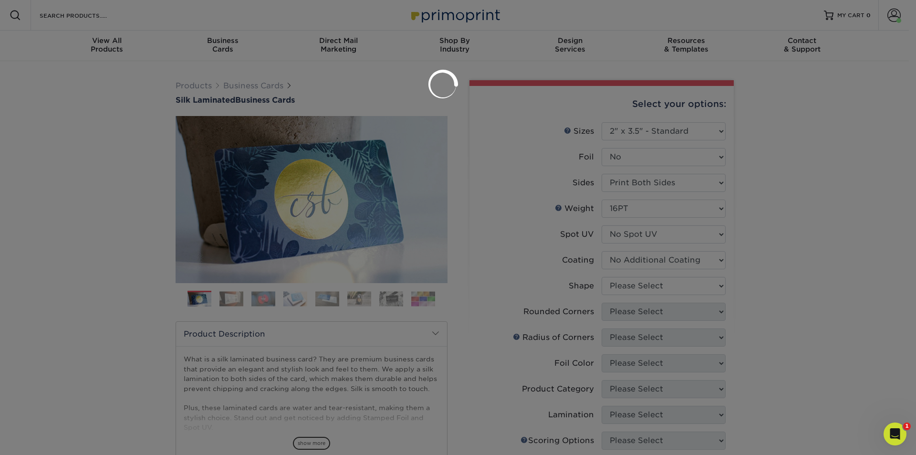
click at [652, 289] on div at bounding box center [458, 227] width 916 height 455
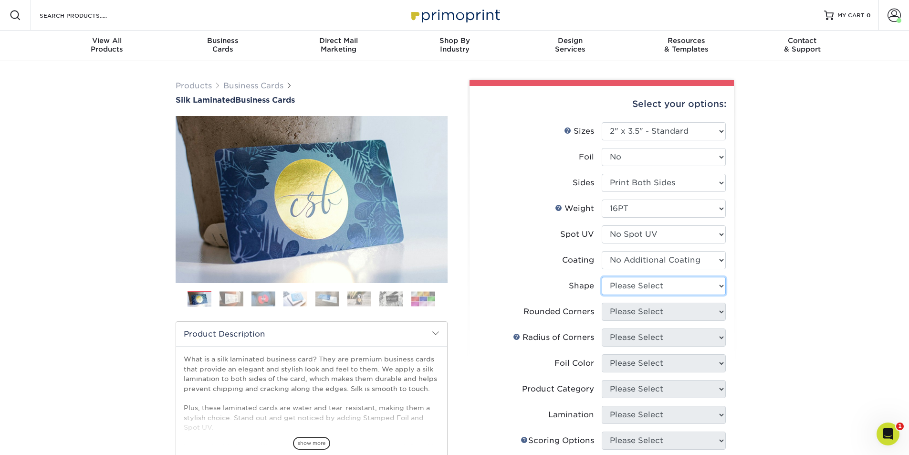
click at [651, 289] on select "Please Select Standard Oval" at bounding box center [663, 286] width 124 height 18
select select "standard"
click at [601, 277] on select "Please Select Standard Oval" at bounding box center [663, 286] width 124 height 18
click at [652, 315] on select "Please Select Yes - Round 2 Corners Yes - Round 4 Corners No" at bounding box center [663, 311] width 124 height 18
select select "7672df9e-0e0a-464d-8e1f-920c575e4da3"
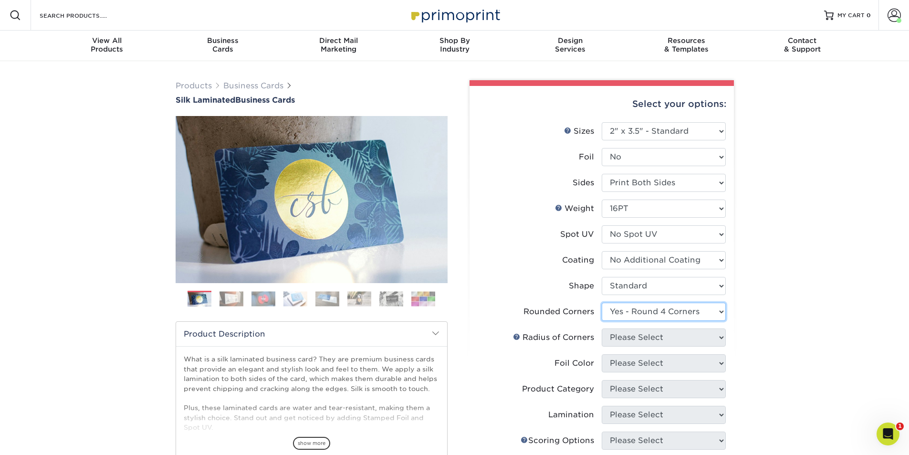
click at [601, 302] on select "Please Select Yes - Round 2 Corners Yes - Round 4 Corners No" at bounding box center [663, 311] width 124 height 18
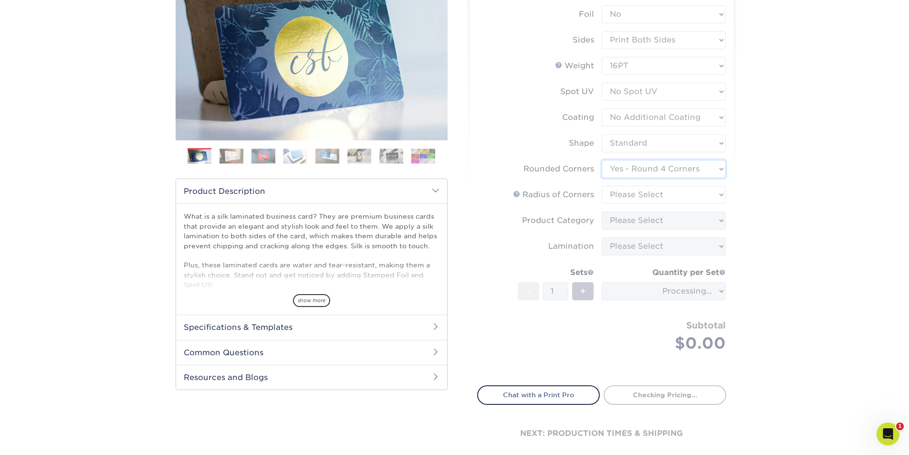
scroll to position [143, 0]
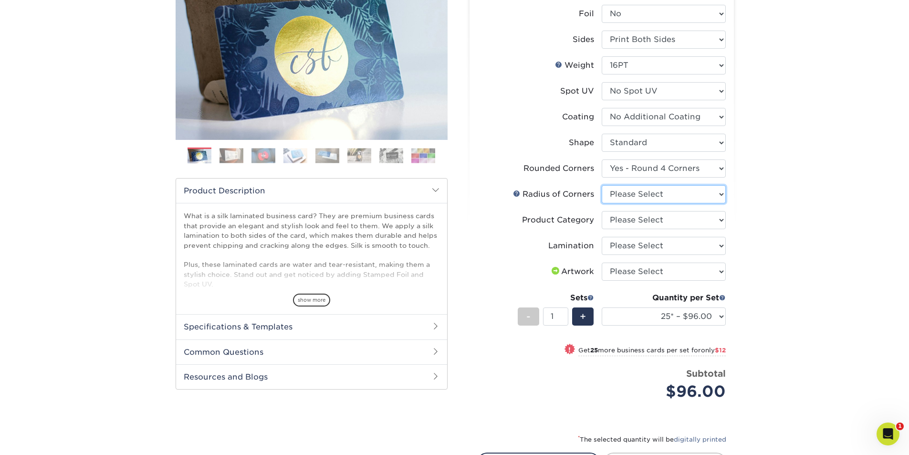
click at [647, 191] on select "Please Select Rounded 1/8" Rounded 1/4"" at bounding box center [663, 194] width 124 height 18
select select "479fbfe7-6a0c-4895-8c9a-81739b7486c9"
click at [601, 185] on select "Please Select Rounded 1/8" Rounded 1/4"" at bounding box center [663, 194] width 124 height 18
click at [644, 224] on select "Please Select Business Cards" at bounding box center [663, 220] width 124 height 18
select select "3b5148f1-0588-4f88-a218-97bcfdce65c1"
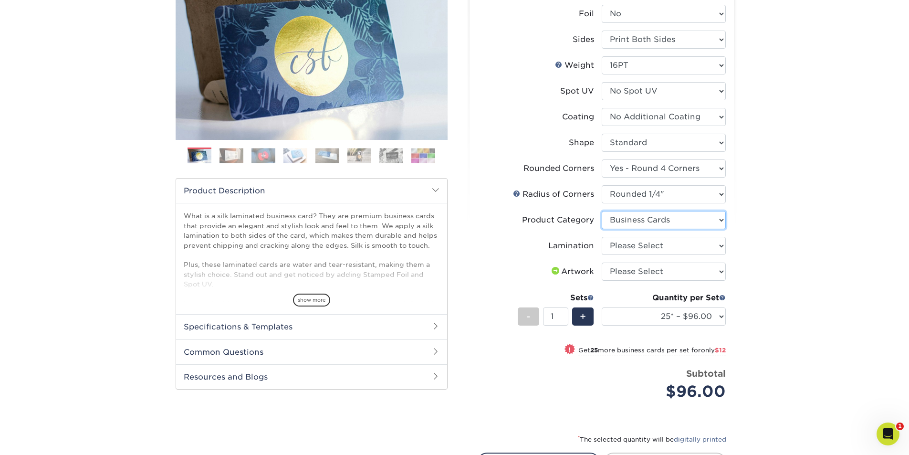
click at [601, 211] on select "Please Select Business Cards" at bounding box center [663, 220] width 124 height 18
click at [650, 247] on select "Please Select Silk" at bounding box center [663, 246] width 124 height 18
select select "ccacb42f-45f7-42d3-bbd3-7c8421cf37f0"
click at [601, 237] on select "Please Select Silk" at bounding box center [663, 246] width 124 height 18
click at [649, 271] on select "Please Select I will upload files I need a design - $100" at bounding box center [663, 271] width 124 height 18
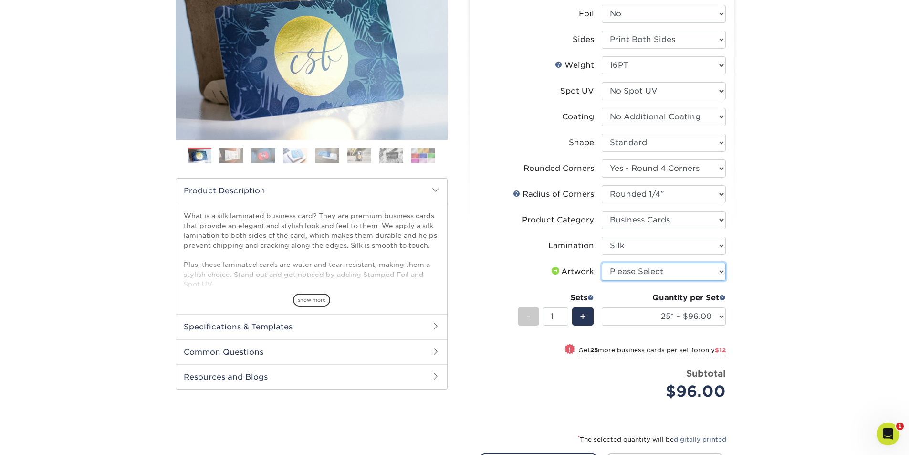
select select "upload"
click at [601, 262] on select "Please Select I will upload files I need a design - $100" at bounding box center [663, 271] width 124 height 18
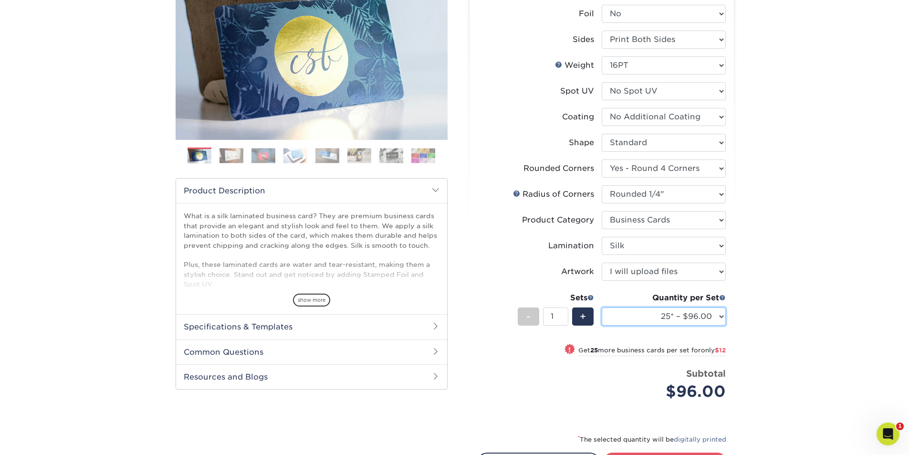
click at [657, 322] on select "25* – $96.00 50* – $108.00 75* – $120.00 100* – $128.00 250* – $136.00 500 – $1…" at bounding box center [663, 316] width 124 height 18
select select "100* – $128.00"
click at [601, 307] on select "25* – $96.00 50* – $108.00 75* – $120.00 100* – $128.00 250* – $136.00 500 – $1…" at bounding box center [663, 316] width 124 height 18
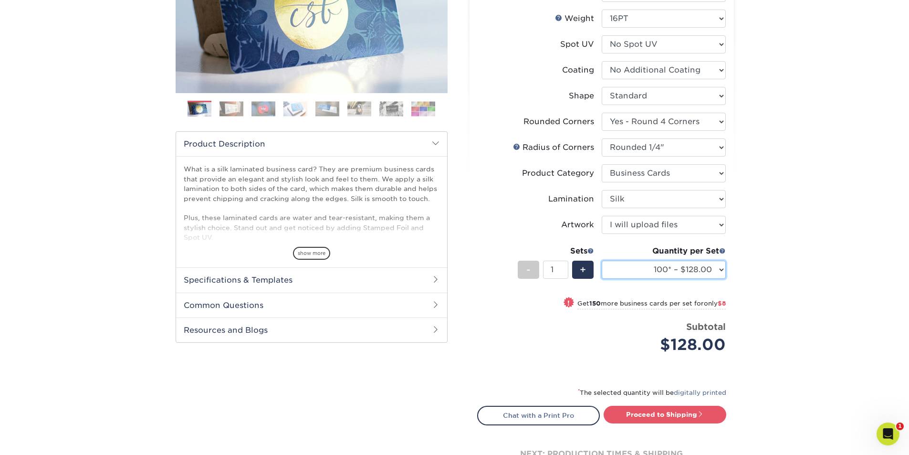
scroll to position [286, 0]
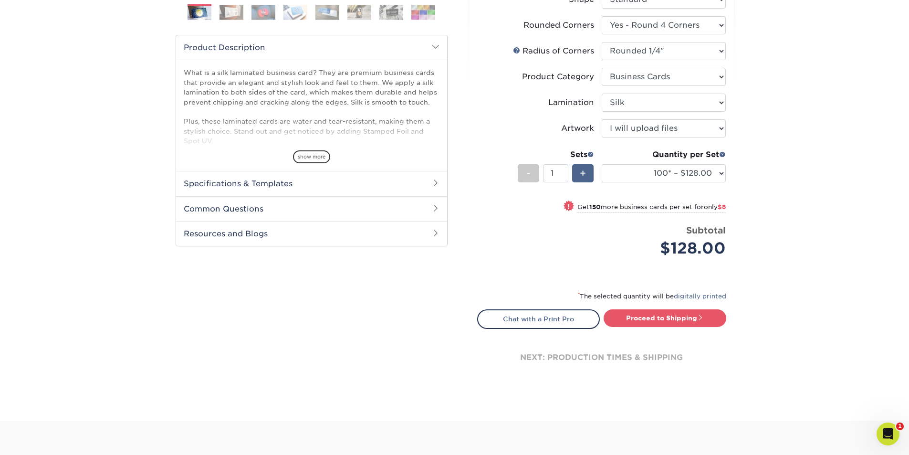
click at [583, 173] on span "+" at bounding box center [583, 173] width 6 height 14
type input "2"
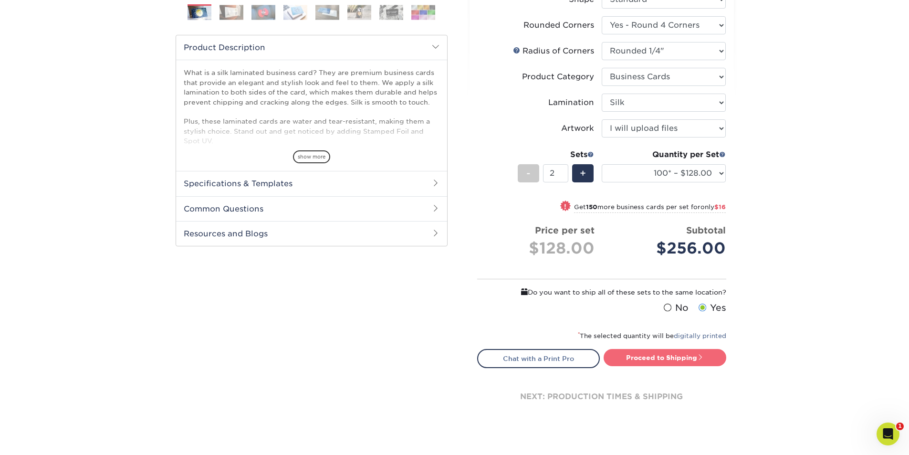
click at [652, 355] on link "Proceed to Shipping" at bounding box center [664, 357] width 123 height 17
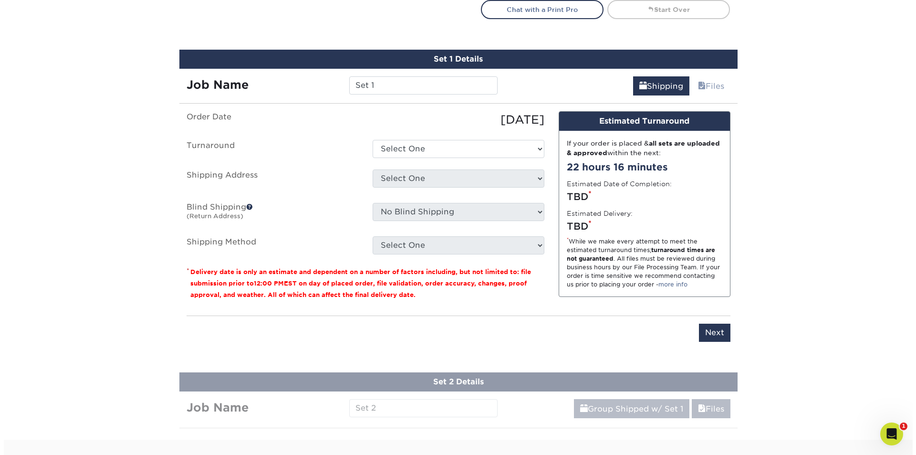
scroll to position [661, 0]
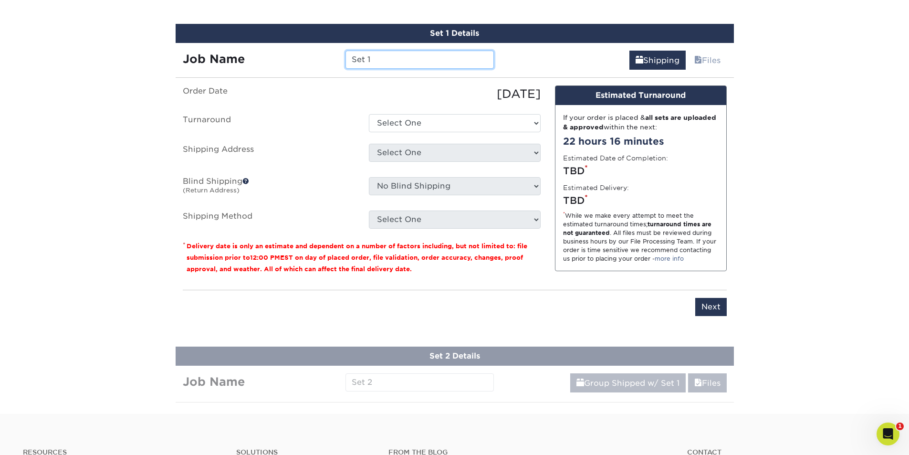
click at [401, 57] on input "Set 1" at bounding box center [419, 60] width 148 height 18
paste input "ami Mian Business Cards"
type input "[PERSON_NAME] Business Cards"
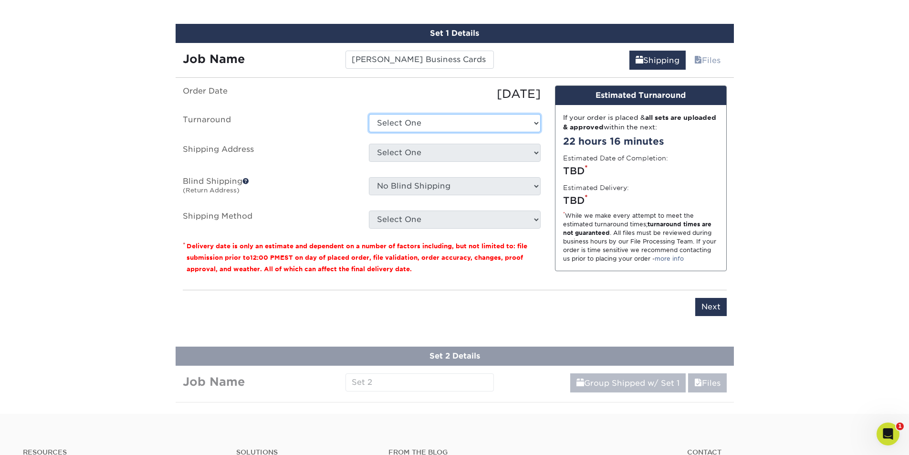
click at [433, 125] on select "Select One 2-4 Business Days 2 Day Next Business Day" at bounding box center [455, 123] width 172 height 18
select select "ed7ae480-3960-40cf-b43e-4f766b9c794f"
click at [369, 114] on select "Select One 2-4 Business Days 2 Day Next Business Day" at bounding box center [455, 123] width 172 height 18
click at [420, 154] on select "Select One ABS Kris King AccessPoint Office AGA Alex Wardlaw AGA Amanda Combs A…" at bounding box center [455, 153] width 172 height 18
select select "newaddress"
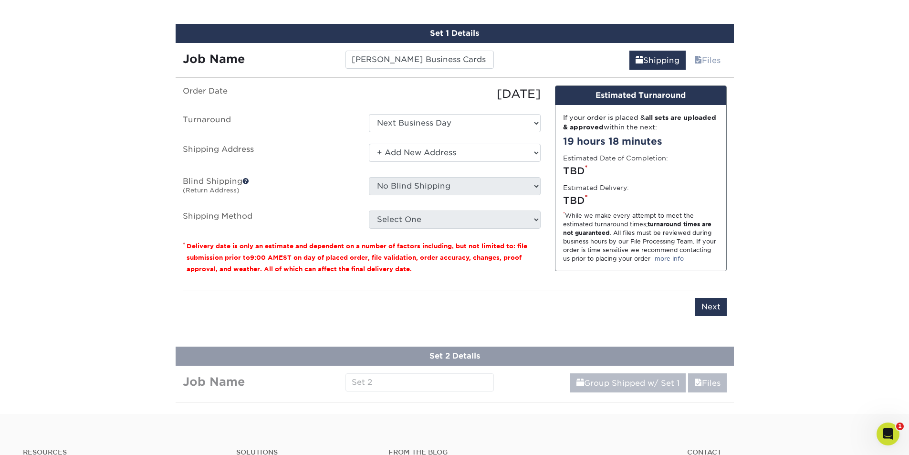
click at [369, 144] on select "Select One ABS Kris King AccessPoint Office AGA Alex Wardlaw AGA Amanda Combs A…" at bounding box center [455, 153] width 172 height 18
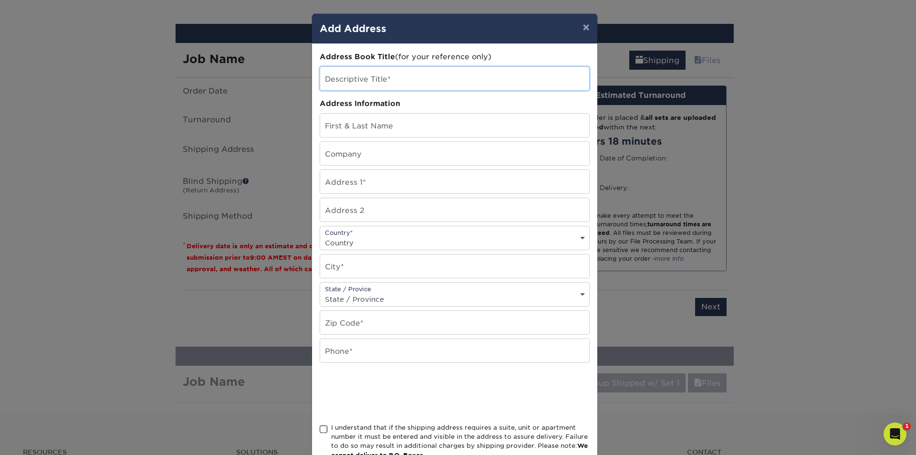
click at [360, 79] on input "text" at bounding box center [454, 78] width 269 height 23
paste input "[PERSON_NAME] Business Cards"
type input "VES Sami Mian HOME"
click at [359, 130] on input "text" at bounding box center [454, 125] width 269 height 23
paste input "[PERSON_NAME] Business Cards"
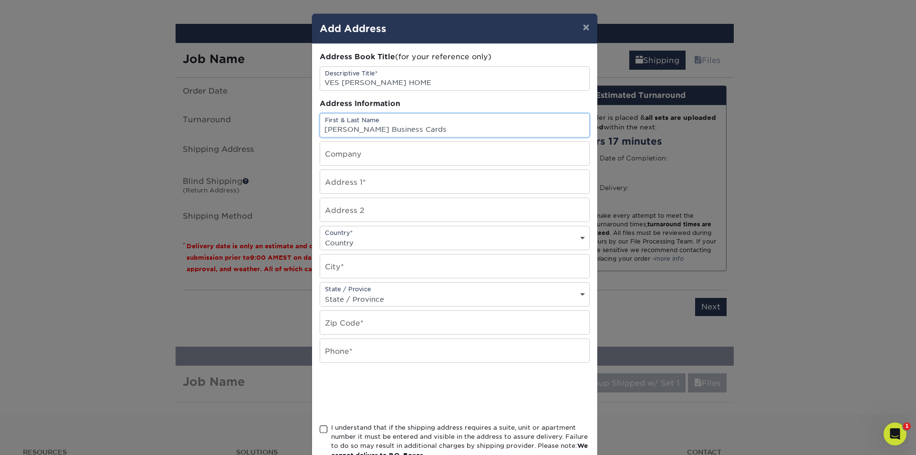
drag, startPoint x: 375, startPoint y: 127, endPoint x: 454, endPoint y: 132, distance: 78.8
click at [454, 132] on input "[PERSON_NAME] Business Cards" at bounding box center [454, 125] width 269 height 23
type input "[PERSON_NAME]"
click at [399, 146] on input "text" at bounding box center [454, 153] width 269 height 23
type input "Vensure HR"
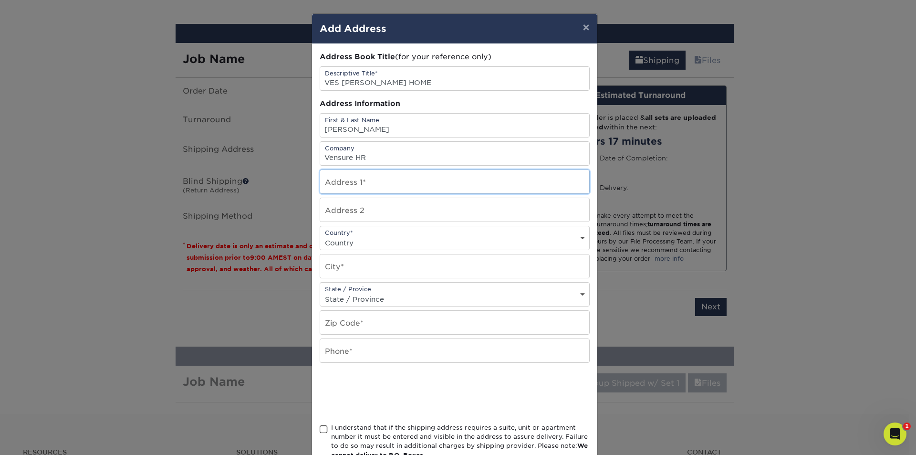
click at [361, 189] on input "text" at bounding box center [454, 181] width 269 height 23
click at [360, 187] on input "text" at bounding box center [454, 181] width 269 height 23
paste input "6311 S. Rockford Dr"
type input "6311 S. Rockford Dr"
click at [355, 231] on div "Country* Country United States Canada ----------------------------- Afghanistan…" at bounding box center [455, 238] width 270 height 24
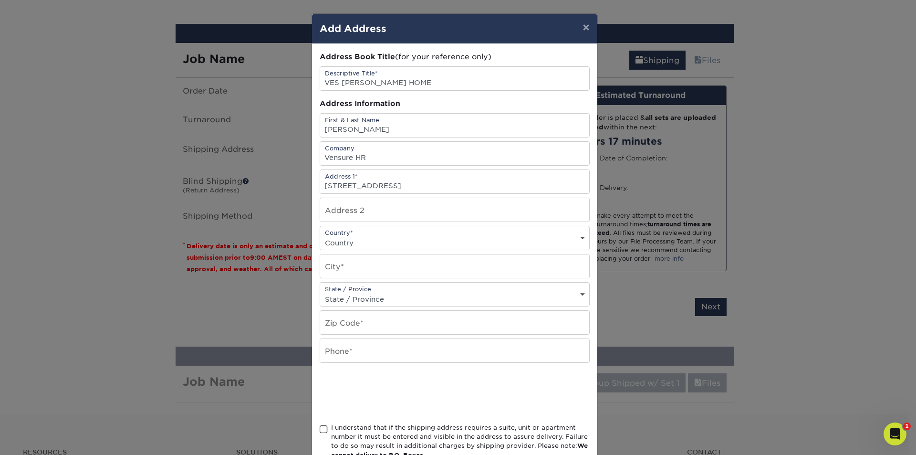
click at [354, 241] on select "Country United States Canada ----------------------------- Afghanistan Albania …" at bounding box center [454, 243] width 269 height 14
select select "US"
click at [320, 236] on select "Country United States Canada ----------------------------- Afghanistan Albania …" at bounding box center [454, 243] width 269 height 14
click at [364, 262] on input "text" at bounding box center [454, 265] width 269 height 23
click at [344, 268] on input "text" at bounding box center [454, 265] width 269 height 23
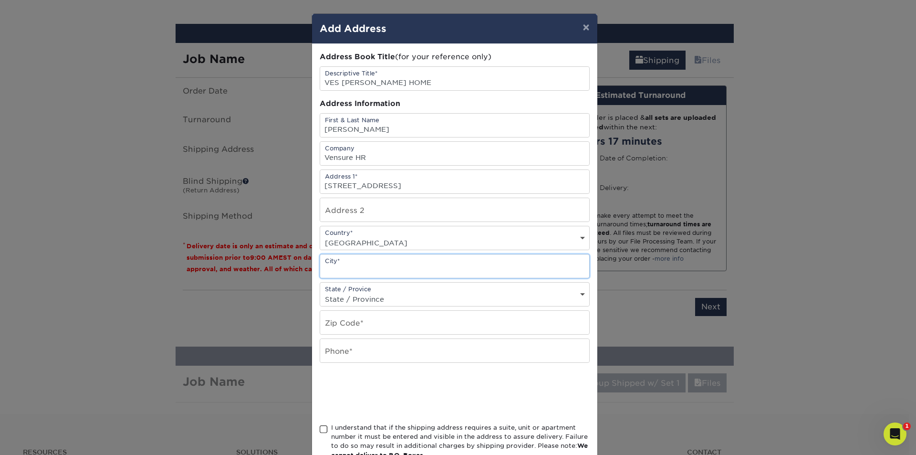
paste input "Tempe"
type input "Tempe"
click at [371, 241] on select "Country United States Canada ----------------------------- Afghanistan Albania …" at bounding box center [454, 243] width 269 height 14
click at [358, 266] on input "Tempe" at bounding box center [454, 265] width 269 height 23
click at [359, 293] on select "State / Province Alabama Alaska Arizona Arkansas California Colorado Connecticu…" at bounding box center [454, 299] width 269 height 14
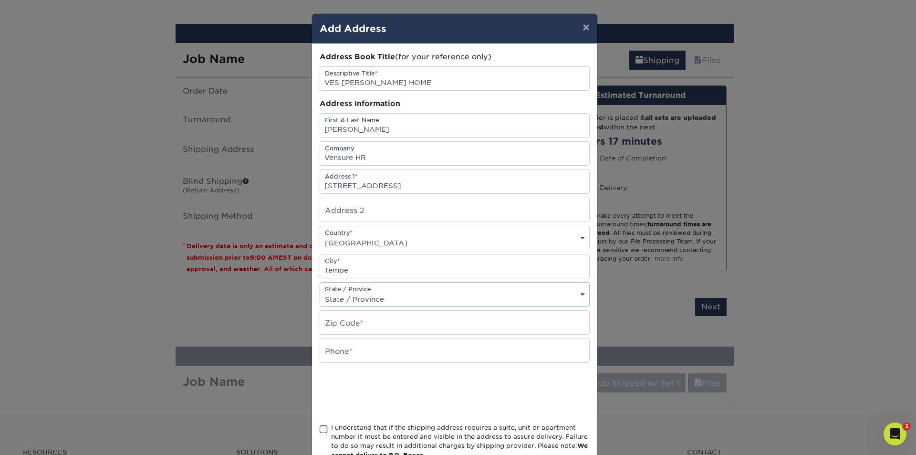
select select "AZ"
click at [320, 292] on select "State / Province Alabama Alaska Arizona Arkansas California Colorado Connecticu…" at bounding box center [454, 299] width 269 height 14
click at [373, 318] on input "text" at bounding box center [454, 322] width 269 height 23
click at [341, 311] on input "text" at bounding box center [454, 322] width 269 height 23
paste input "85285"
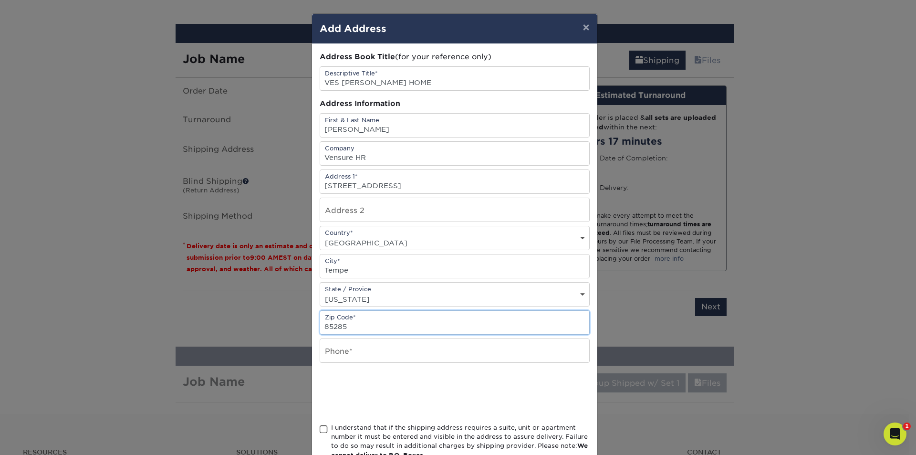
type input "85285"
click at [334, 352] on input "text" at bounding box center [454, 350] width 269 height 23
paste input "480.522.8660"
type input "480.522.8660"
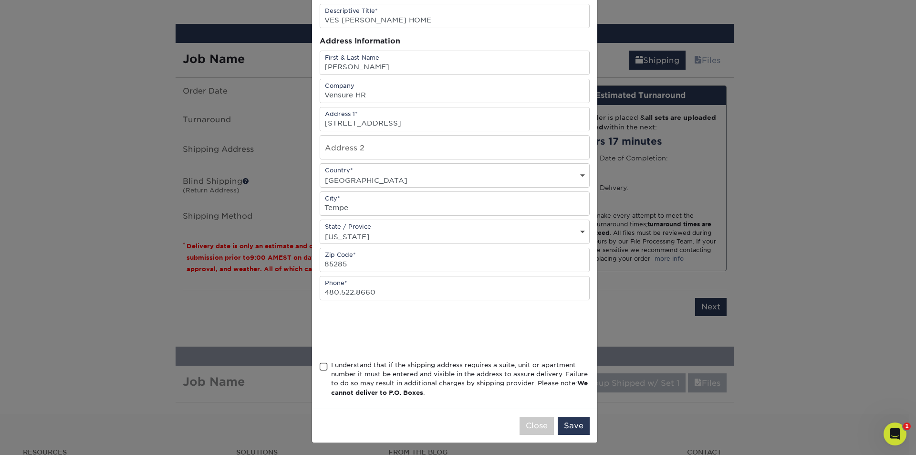
scroll to position [64, 0]
click at [320, 364] on span at bounding box center [324, 365] width 8 height 9
click at [0, 0] on input "I understand that if the shipping address requires a suite, unit or apartment n…" at bounding box center [0, 0] width 0 height 0
click at [569, 429] on button "Save" at bounding box center [574, 424] width 32 height 18
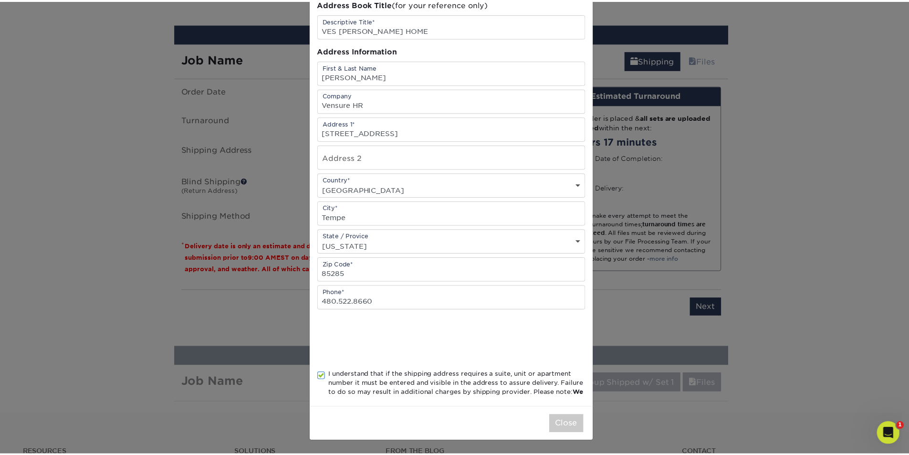
scroll to position [0, 0]
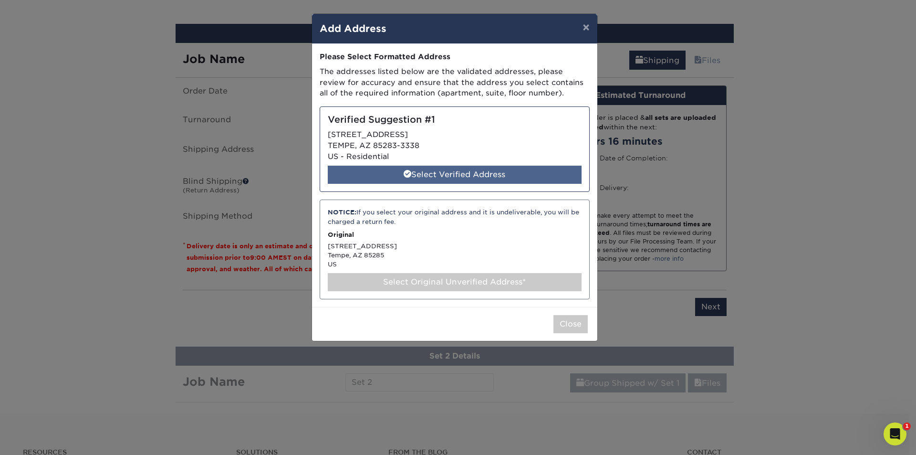
click at [433, 171] on div "Select Verified Address" at bounding box center [455, 175] width 254 height 18
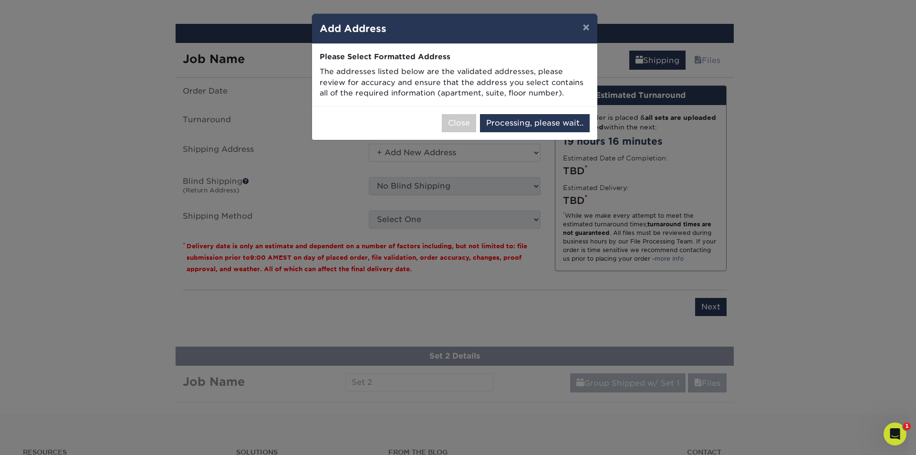
select select "285914"
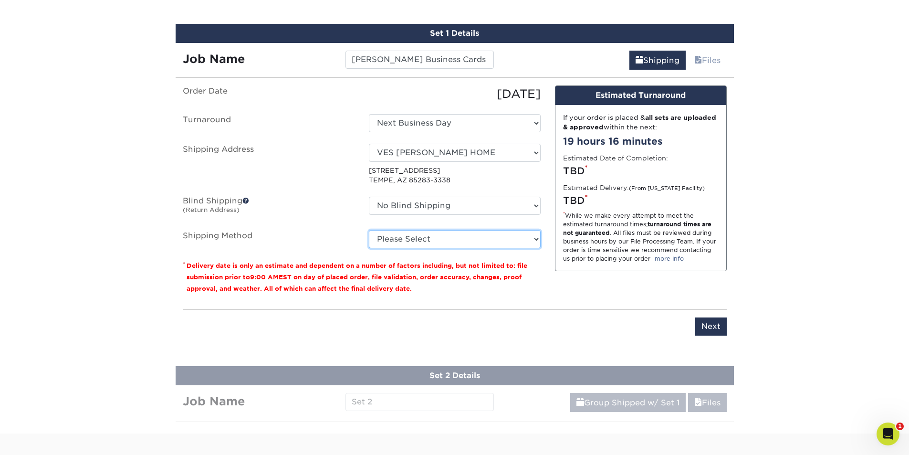
click at [433, 241] on select "Please Select Ground Shipping (+$15.68) 3 Day Shipping Service (+$20.04) 2 Day …" at bounding box center [455, 239] width 172 height 18
select select "03"
click at [369, 230] on select "Please Select Ground Shipping (+$15.68) 3 Day Shipping Service (+$20.04) 2 Day …" at bounding box center [455, 239] width 172 height 18
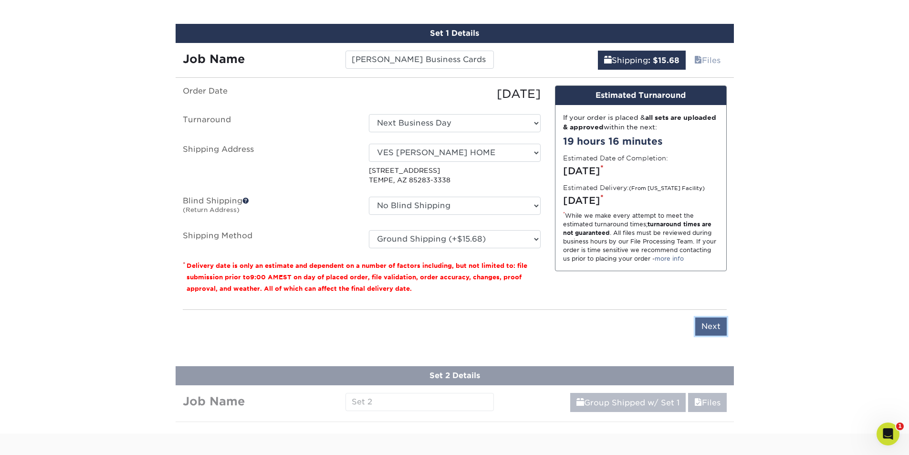
click at [710, 327] on input "Next" at bounding box center [710, 326] width 31 height 18
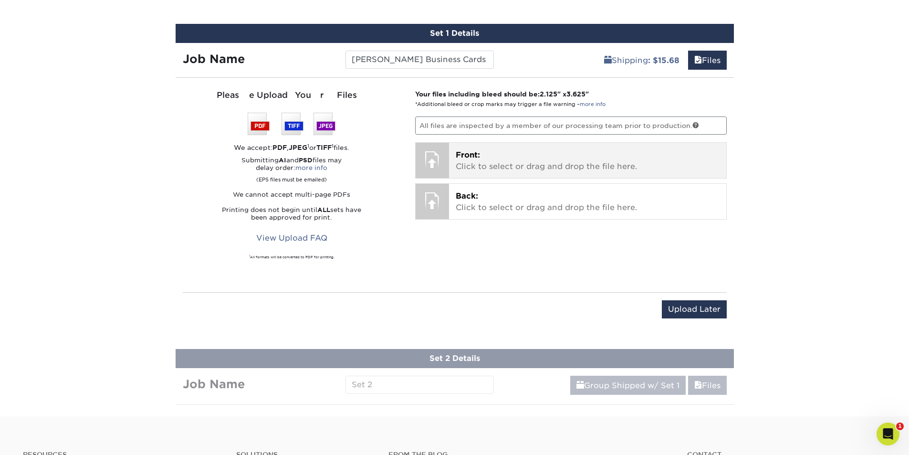
click at [492, 155] on p "Front: Click to select or drag and drop the file here." at bounding box center [588, 160] width 264 height 23
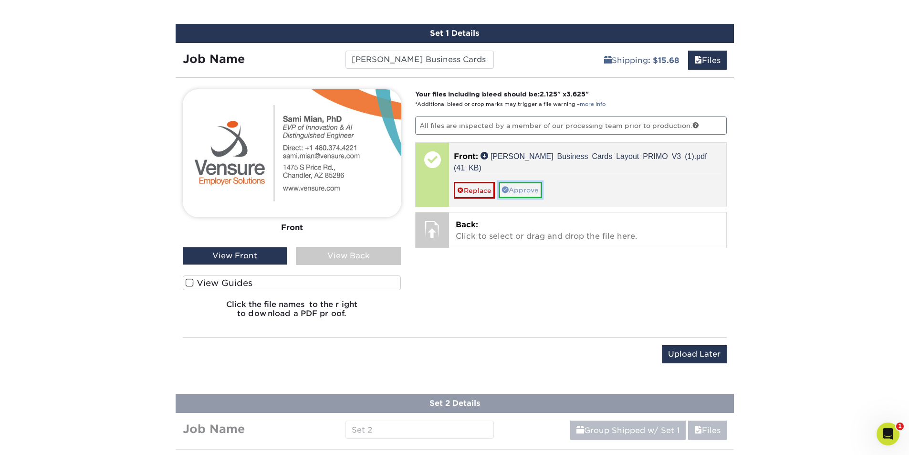
click at [523, 183] on link "Approve" at bounding box center [519, 190] width 43 height 16
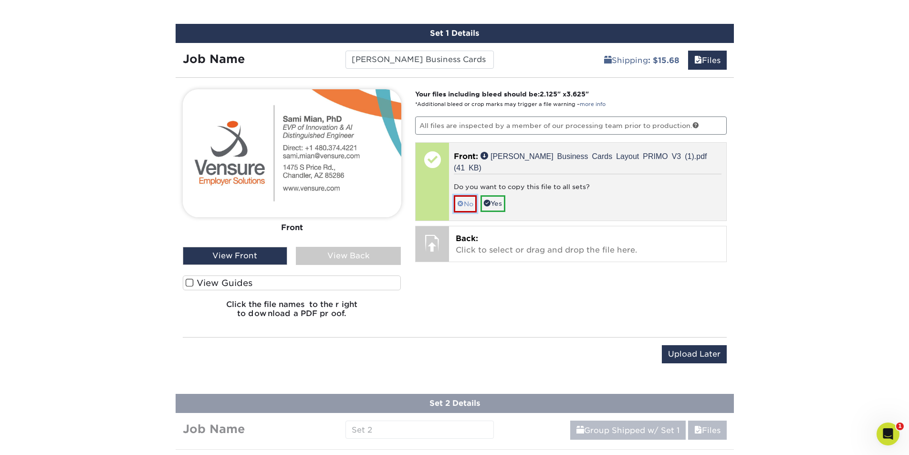
click at [476, 195] on link "No" at bounding box center [465, 203] width 23 height 17
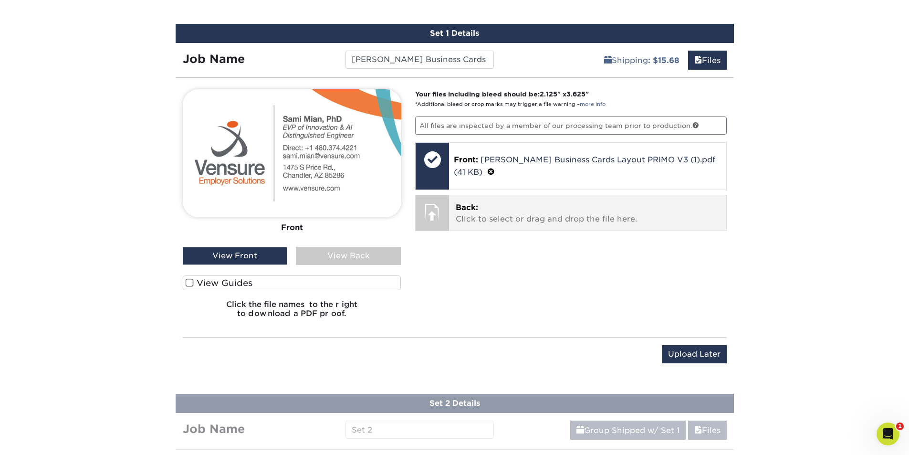
click at [485, 207] on p "Back: Click to select or drag and drop the file here." at bounding box center [588, 213] width 264 height 23
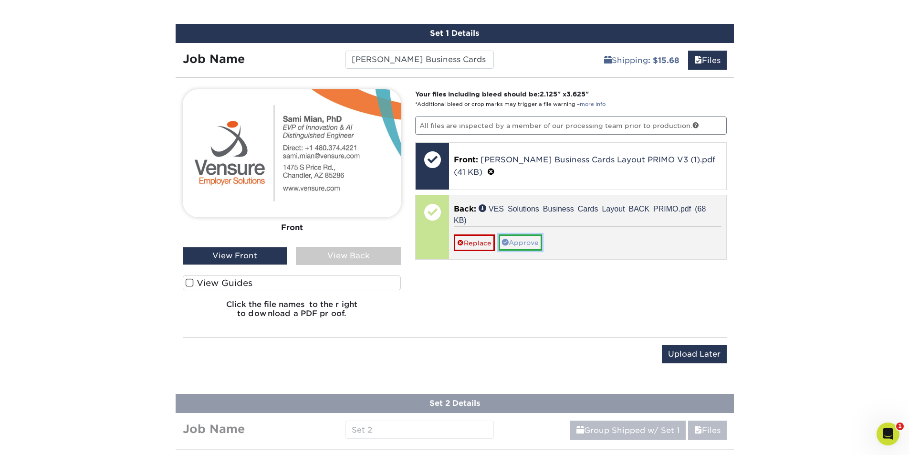
click at [527, 240] on link "Approve" at bounding box center [519, 242] width 43 height 16
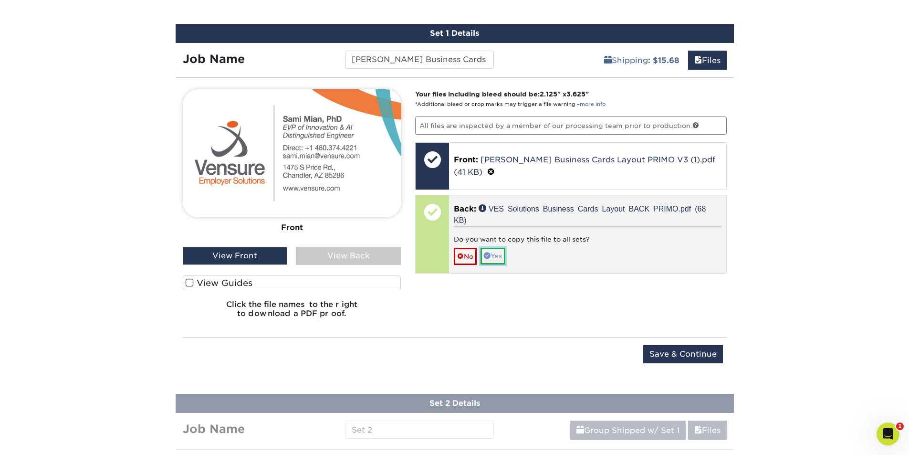
click at [505, 251] on link "Yes" at bounding box center [492, 256] width 25 height 16
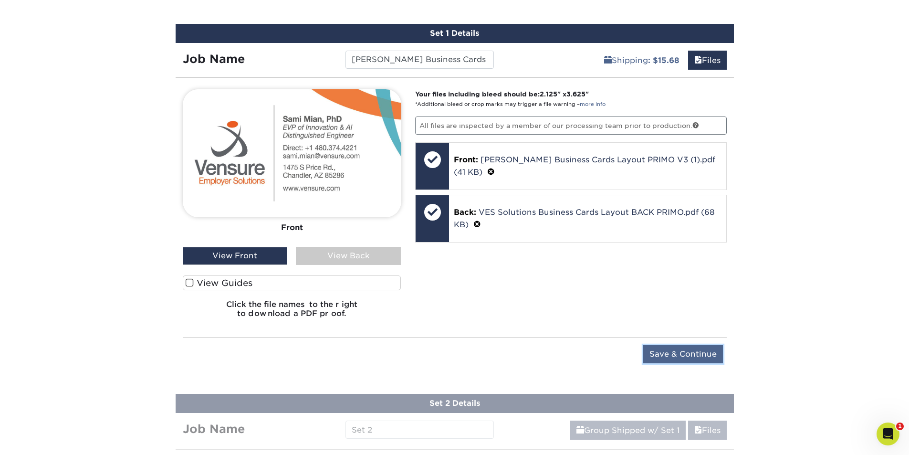
click at [694, 356] on input "Save & Continue" at bounding box center [683, 354] width 80 height 18
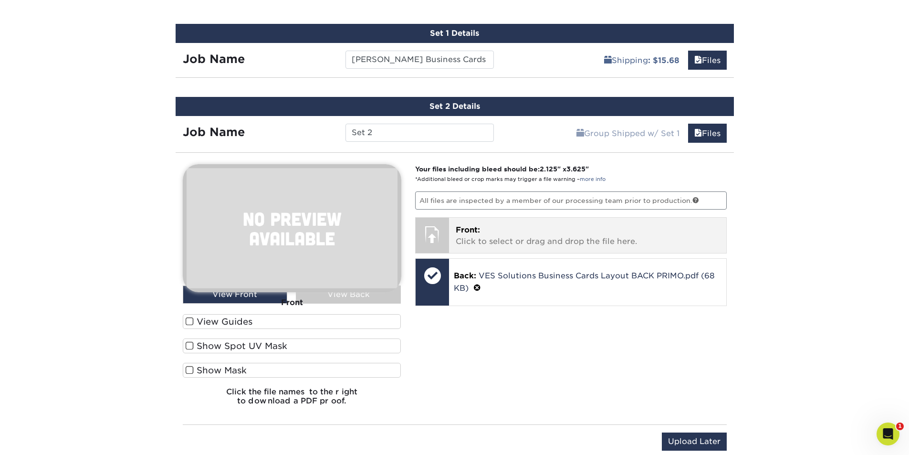
click at [497, 230] on p "Front: Click to select or drag and drop the file here." at bounding box center [588, 235] width 264 height 23
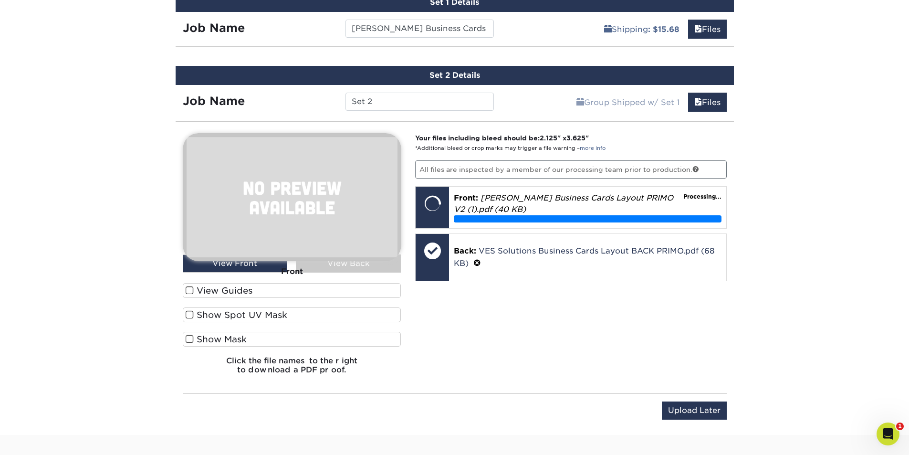
scroll to position [708, 0]
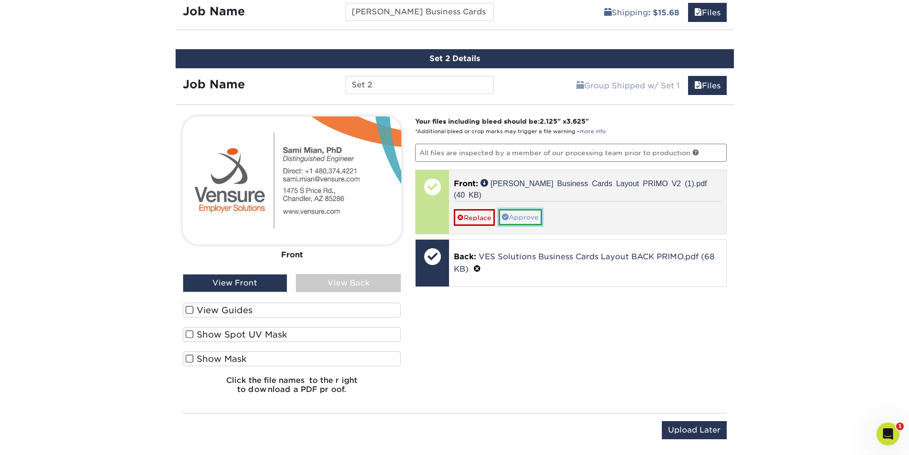
click at [535, 211] on link "Approve" at bounding box center [519, 217] width 43 height 16
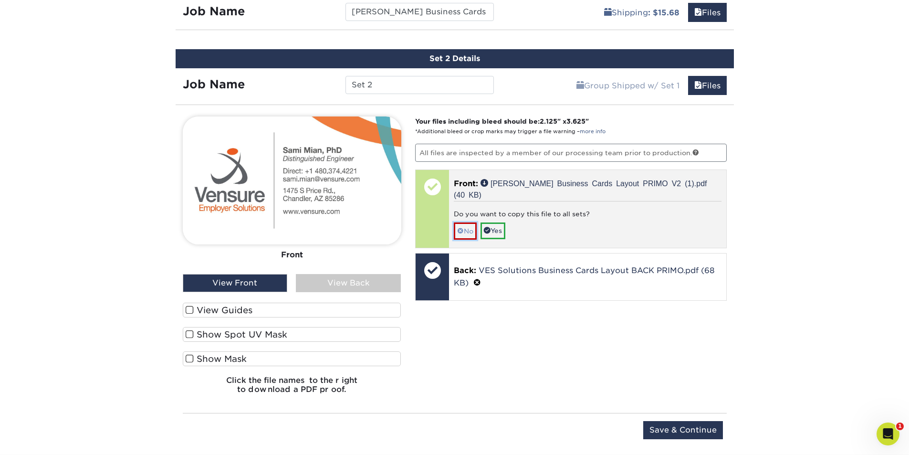
click at [471, 227] on link "No" at bounding box center [465, 230] width 23 height 17
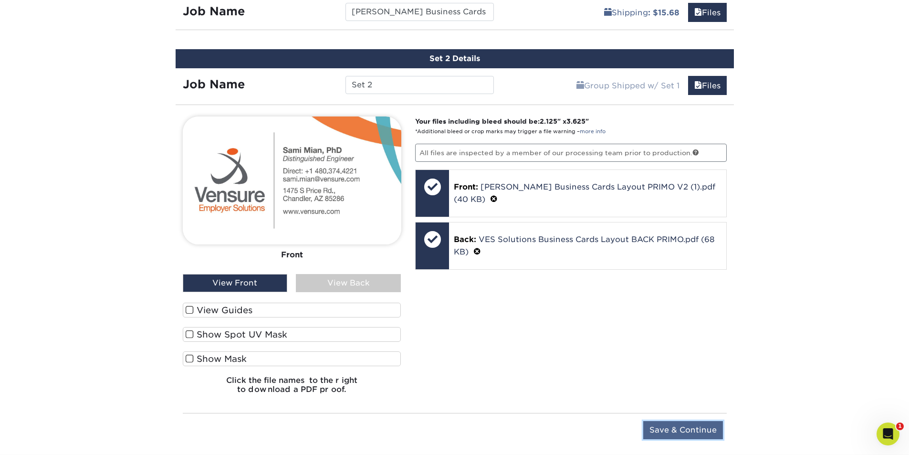
click at [661, 426] on input "Save & Continue" at bounding box center [683, 430] width 80 height 18
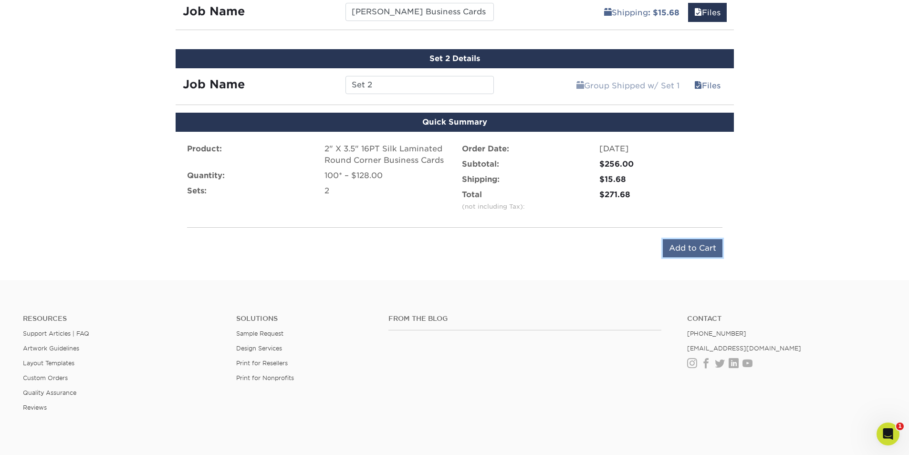
click at [702, 244] on input "Add to Cart" at bounding box center [693, 248] width 60 height 18
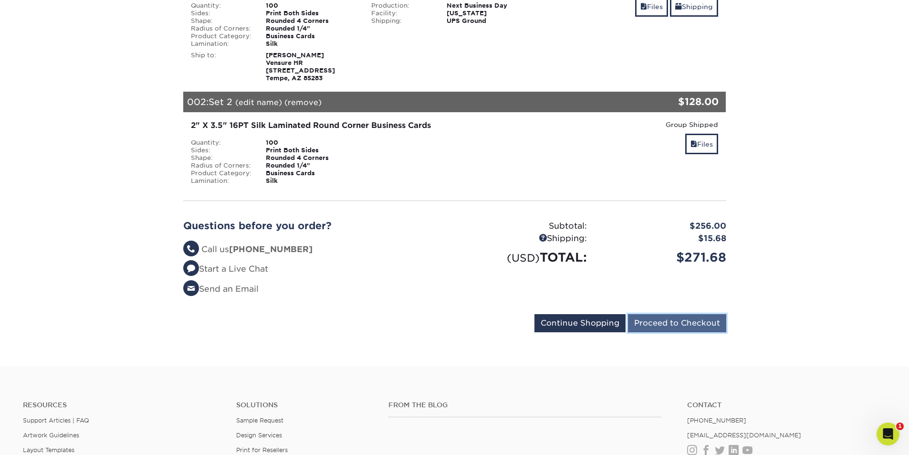
click at [660, 320] on input "Proceed to Checkout" at bounding box center [677, 323] width 98 height 18
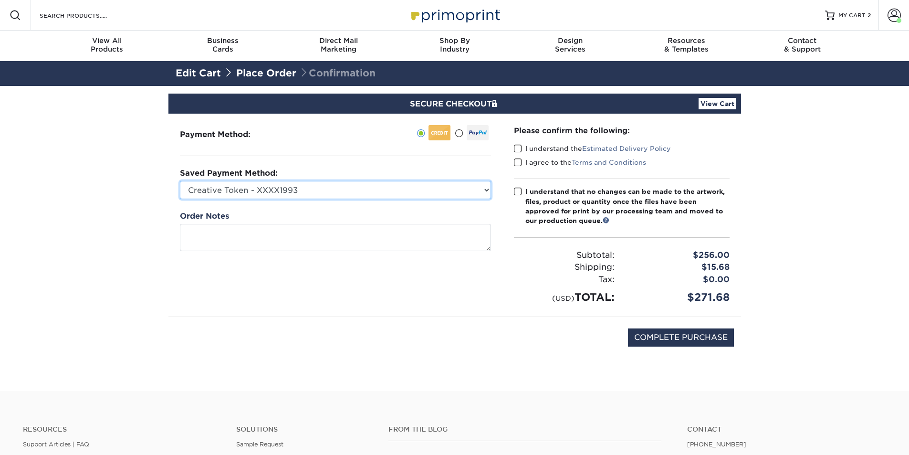
click at [276, 189] on select "Creative Token - XXXX1993 [PERSON_NAME] Human Capital - XXXX1004 [PERSON_NAME] …" at bounding box center [335, 190] width 311 height 18
select select "75015"
click at [180, 181] on select "Creative Token - XXXX1993 [PERSON_NAME] Human Capital - XXXX1004 [PERSON_NAME] …" at bounding box center [335, 190] width 311 height 18
click at [518, 149] on span at bounding box center [518, 148] width 8 height 9
click at [0, 0] on input "I understand the Estimated Delivery Policy" at bounding box center [0, 0] width 0 height 0
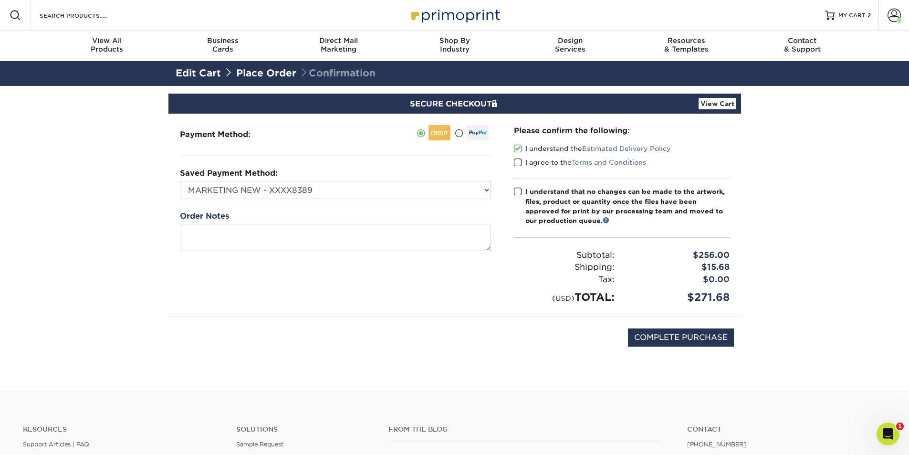
click at [518, 163] on span at bounding box center [518, 162] width 8 height 9
click at [0, 0] on input "I agree to the Terms and Conditions" at bounding box center [0, 0] width 0 height 0
click at [517, 184] on div "Please confirm the following: I understand the Estimated Delivery Policy I agre…" at bounding box center [622, 215] width 216 height 180
click at [518, 188] on span at bounding box center [518, 191] width 8 height 9
click at [0, 0] on input "I understand that no changes can be made to the artwork, files, product or quan…" at bounding box center [0, 0] width 0 height 0
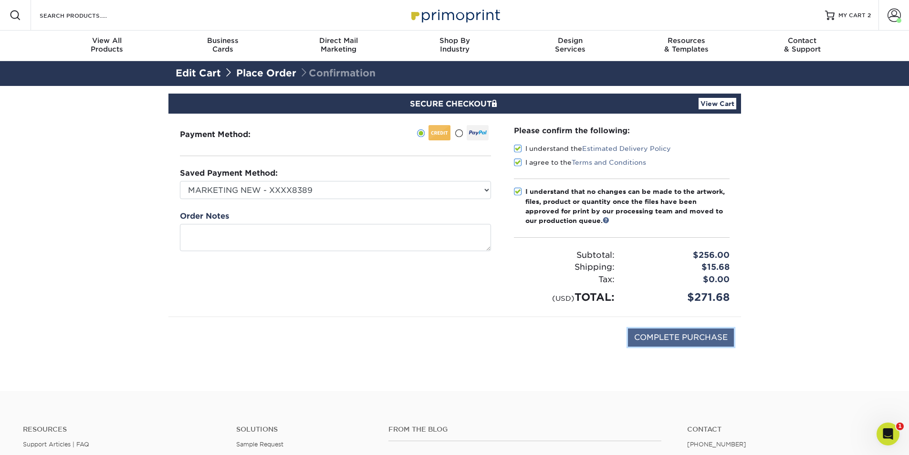
click at [669, 336] on input "COMPLETE PURCHASE" at bounding box center [681, 337] width 106 height 18
type input "PROCESSING, PLEASE WAIT..."
